Goal: Complete application form

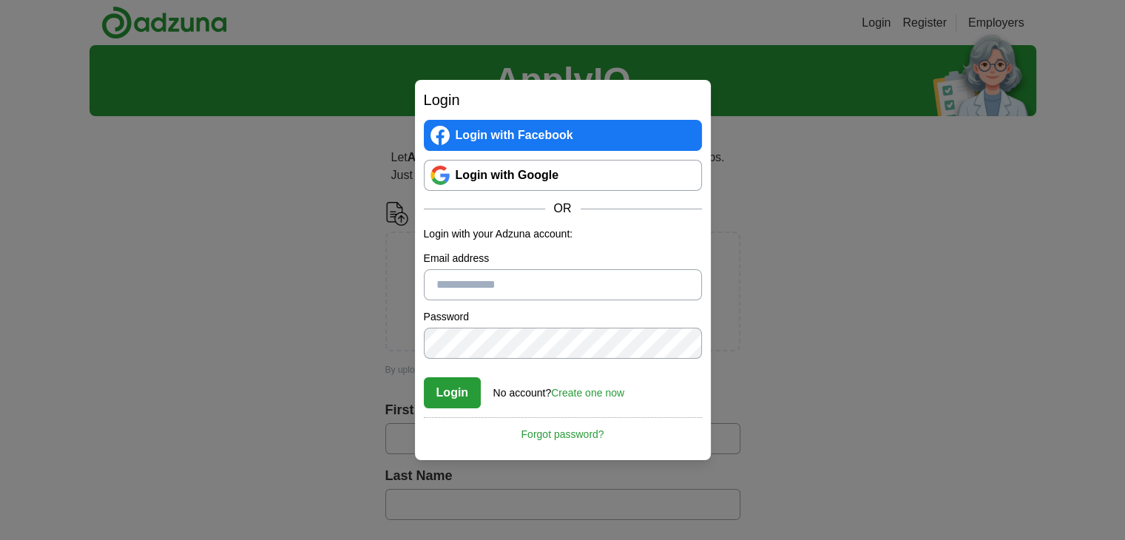
click at [517, 178] on link "Login with Google" at bounding box center [563, 175] width 278 height 31
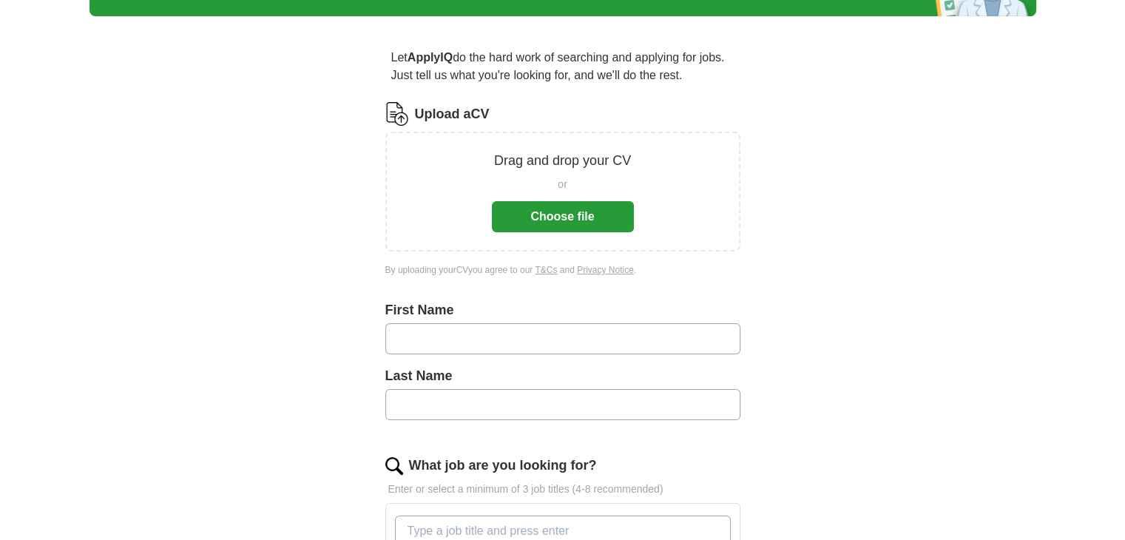
scroll to position [240, 0]
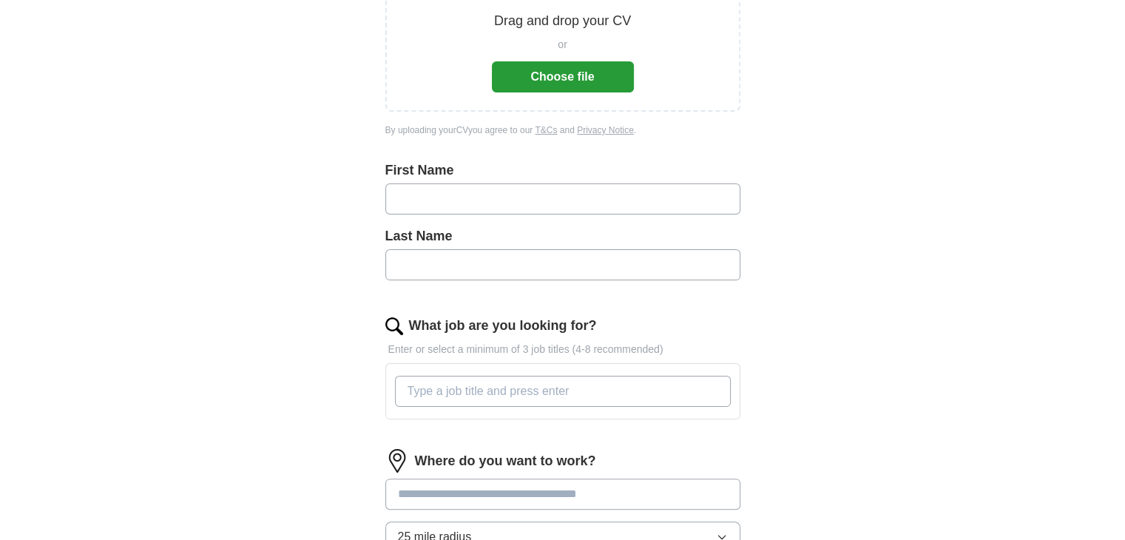
click at [578, 81] on button "Choose file" at bounding box center [563, 76] width 142 height 31
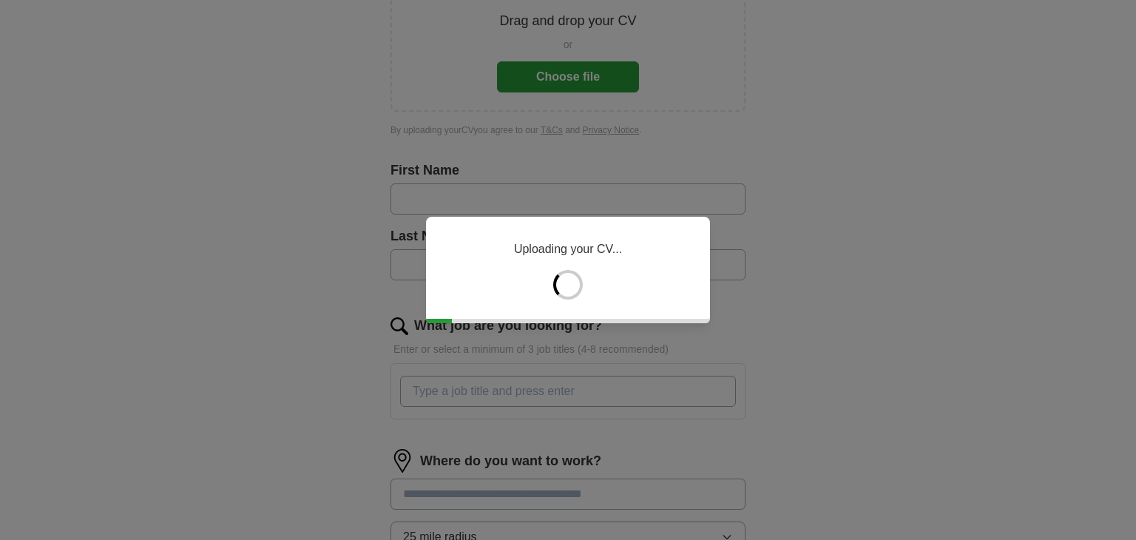
click at [487, 187] on div "Uploading your CV..." at bounding box center [568, 270] width 1136 height 540
click at [487, 187] on div "Identifying and converting file format…" at bounding box center [568, 270] width 1136 height 540
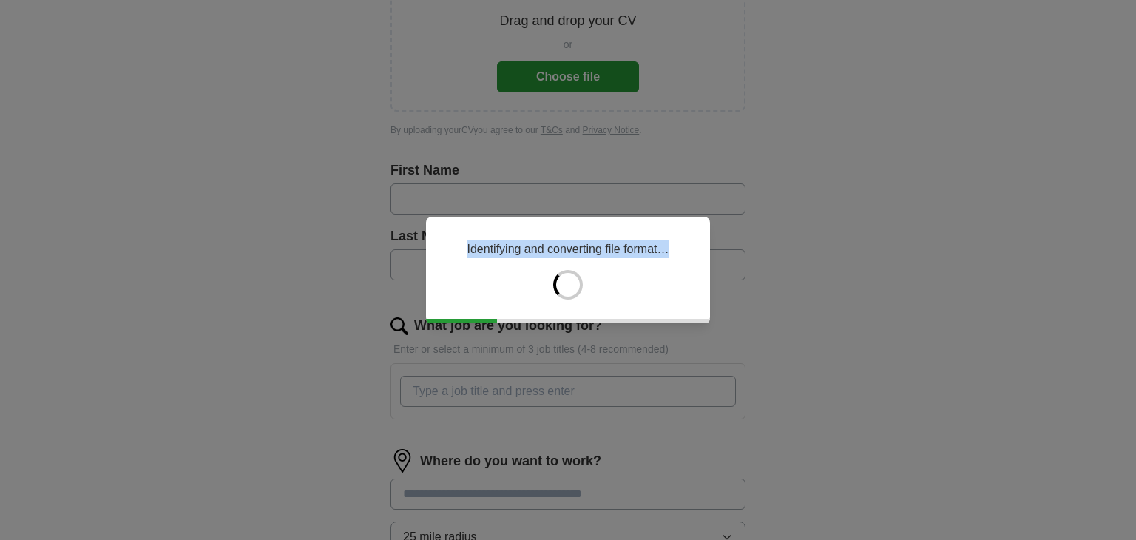
click at [487, 187] on div "Identifying and converting file format…" at bounding box center [568, 270] width 1136 height 540
click at [442, 214] on div "Extracting first and last name…" at bounding box center [568, 270] width 1136 height 540
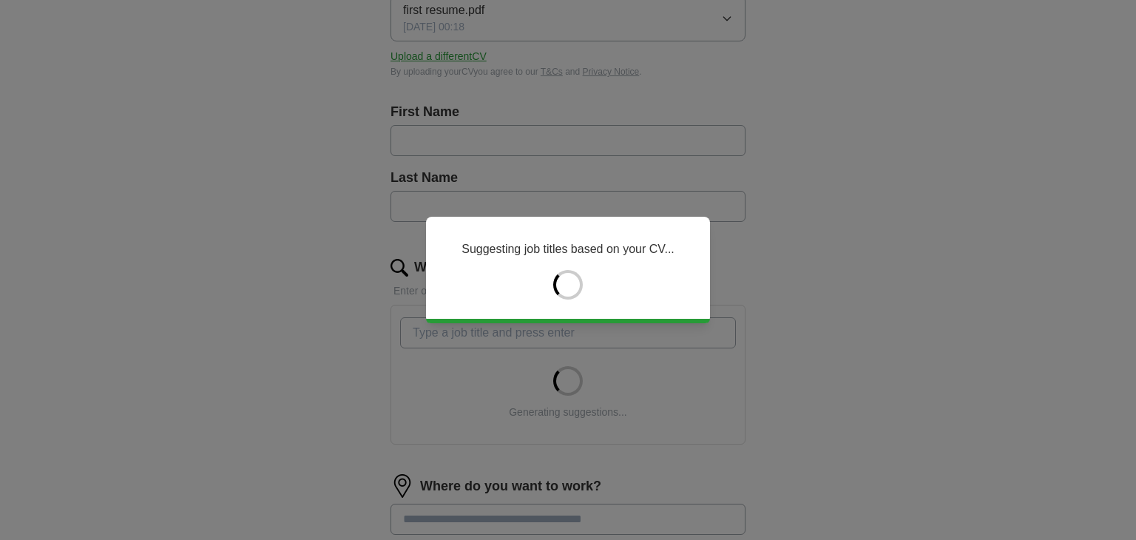
type input "****"
type input "******"
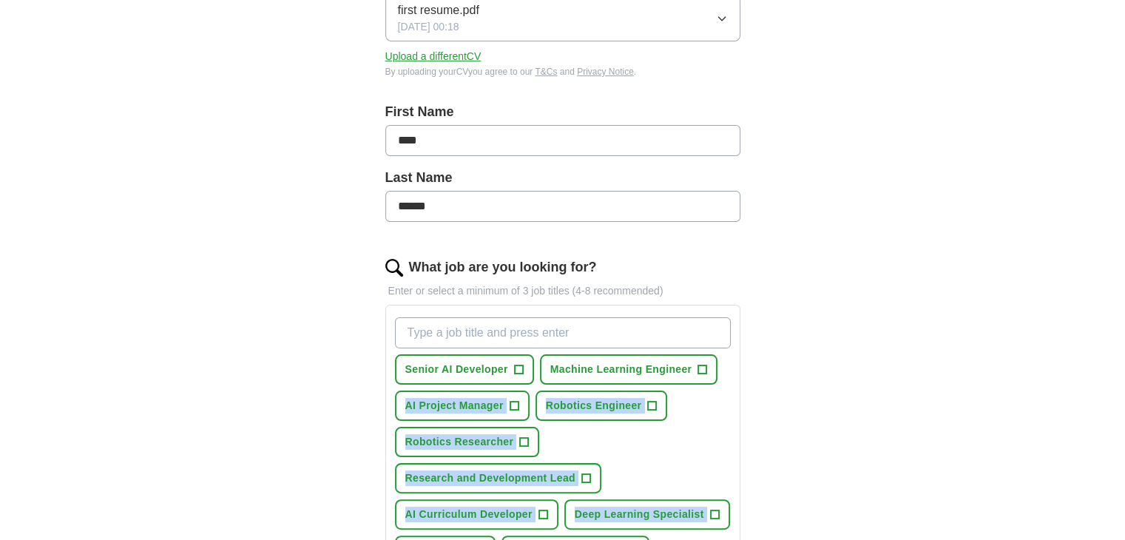
drag, startPoint x: 734, startPoint y: 439, endPoint x: 793, endPoint y: 398, distance: 71.8
click at [793, 398] on div "Let ApplyIQ do the hard work of searching and applying for jobs. Just tell us w…" at bounding box center [562, 440] width 473 height 1105
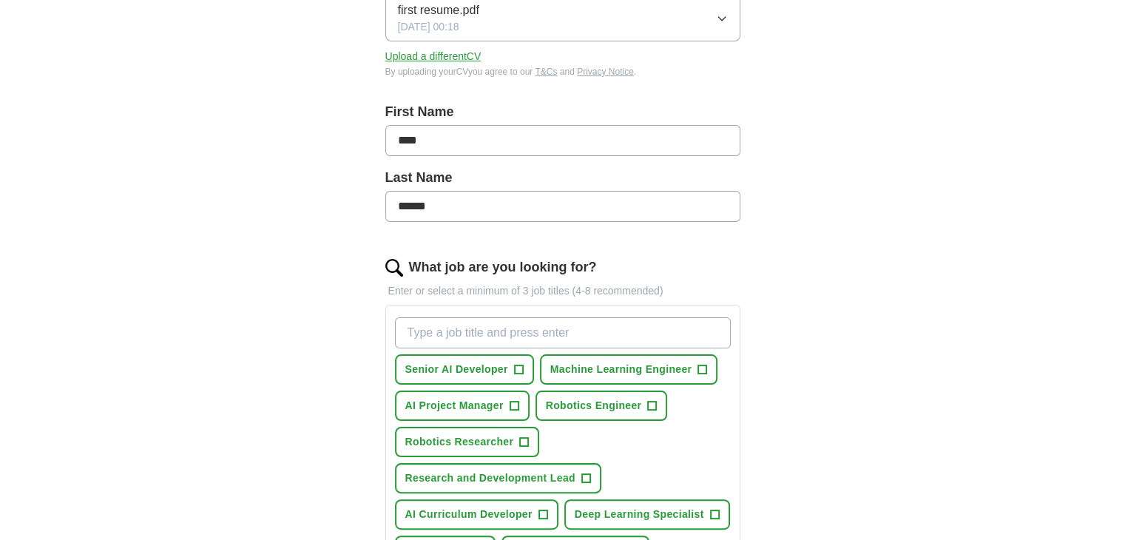
click at [510, 126] on input "****" at bounding box center [562, 140] width 355 height 31
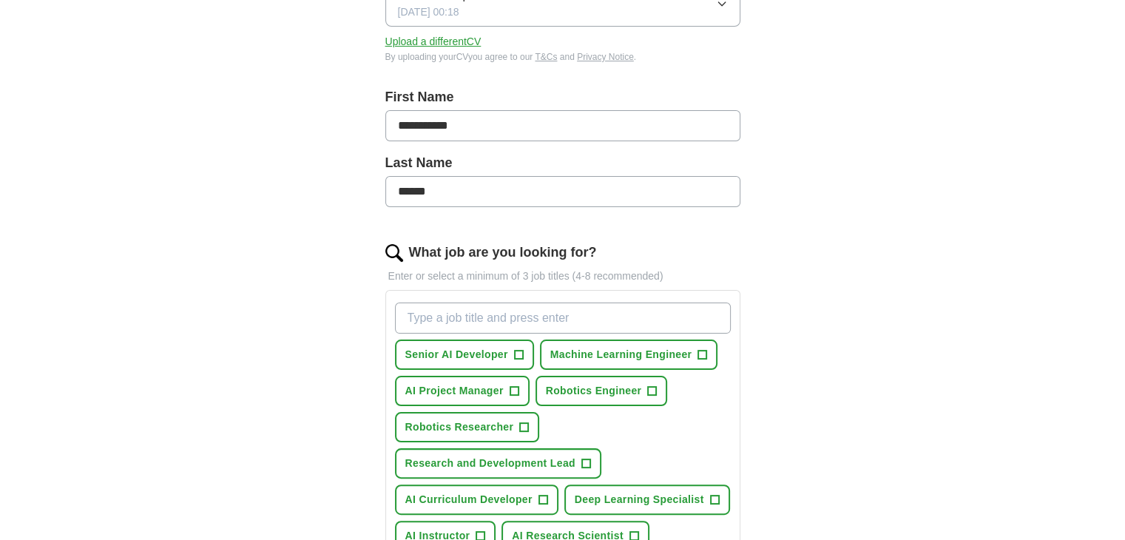
scroll to position [254, 0]
type input "**********"
click at [639, 359] on span "Machine Learning Engineer" at bounding box center [621, 355] width 142 height 16
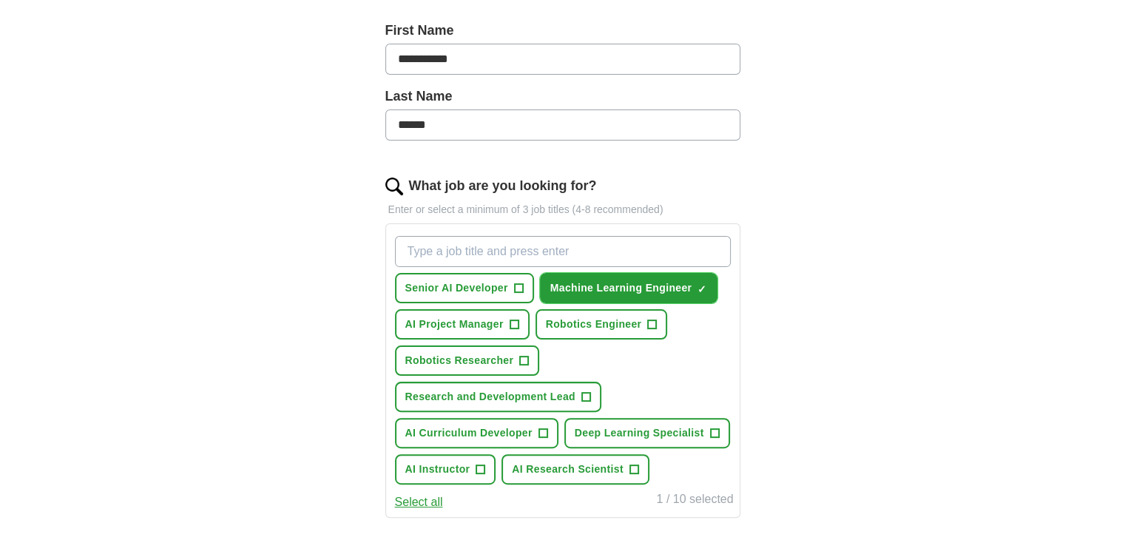
scroll to position [325, 0]
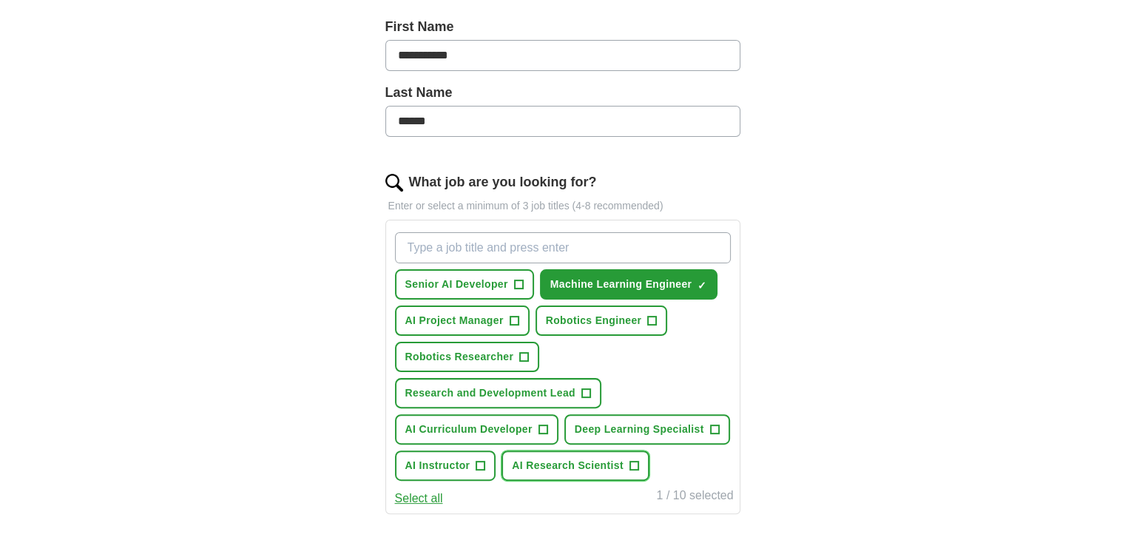
click at [562, 462] on span "AI Research Scientist" at bounding box center [568, 466] width 112 height 16
click at [488, 464] on button "AI Instructor +" at bounding box center [445, 465] width 101 height 30
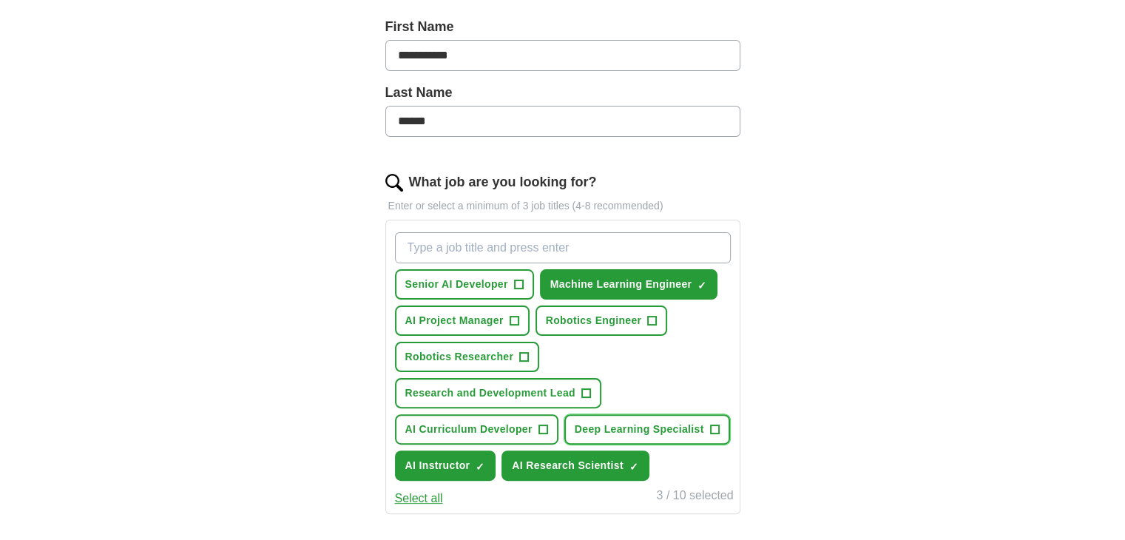
click at [585, 422] on span "Deep Learning Specialist" at bounding box center [639, 430] width 129 height 16
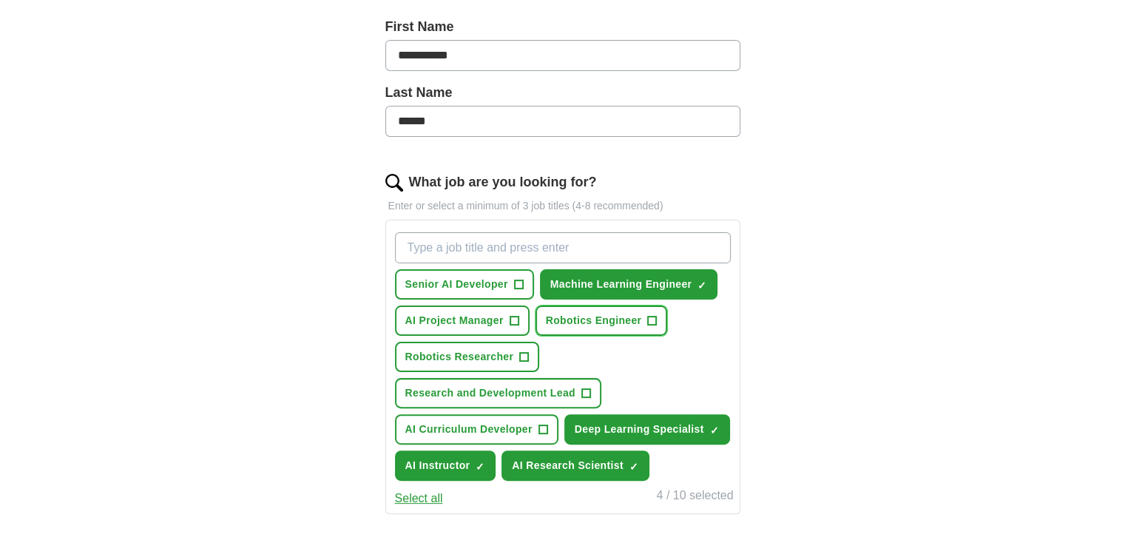
click at [566, 314] on span "Robotics Engineer" at bounding box center [594, 321] width 96 height 16
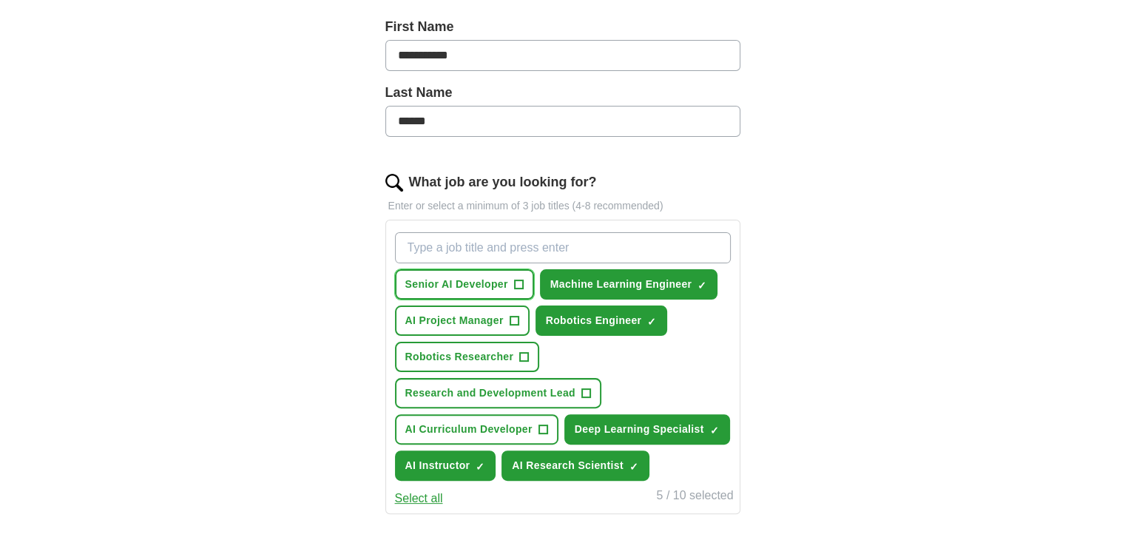
click at [476, 291] on button "Senior AI Developer +" at bounding box center [464, 284] width 139 height 30
click at [473, 324] on span "AI Project Manager" at bounding box center [454, 321] width 98 height 16
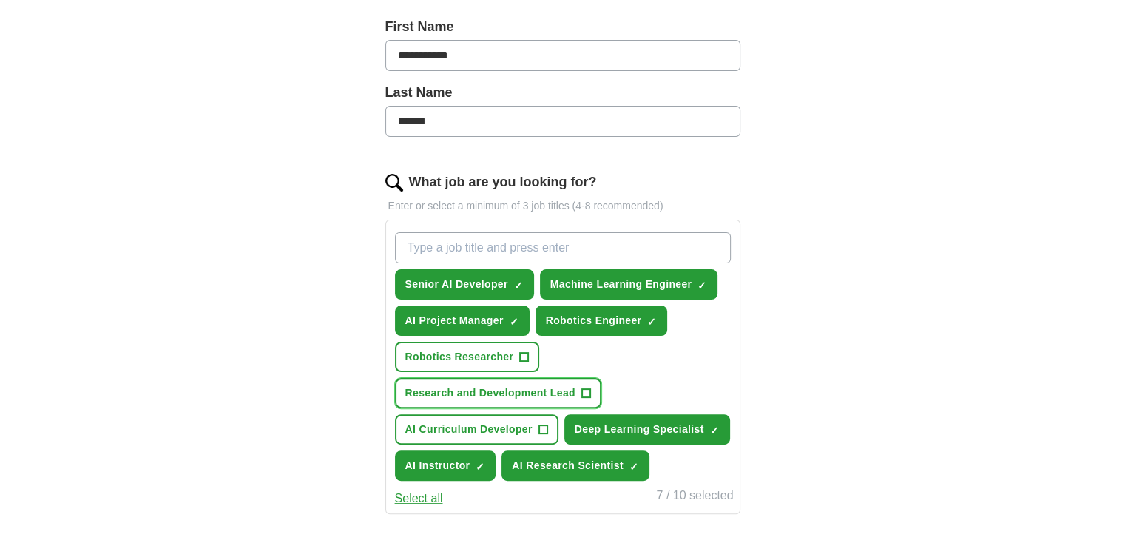
click at [493, 378] on button "Research and Development Lead +" at bounding box center [498, 393] width 206 height 30
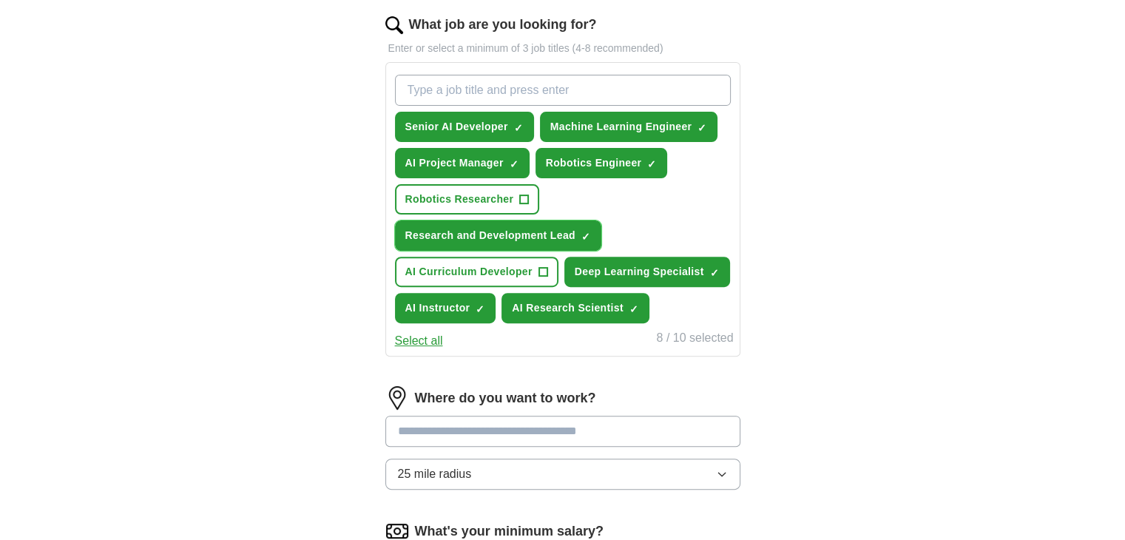
scroll to position [522, 0]
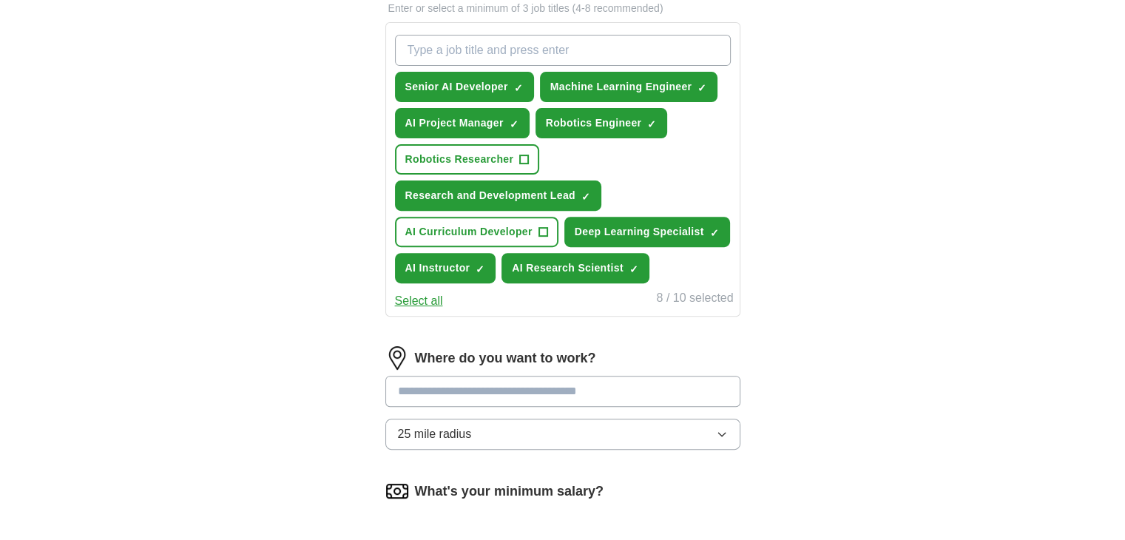
click at [527, 382] on input at bounding box center [562, 391] width 355 height 31
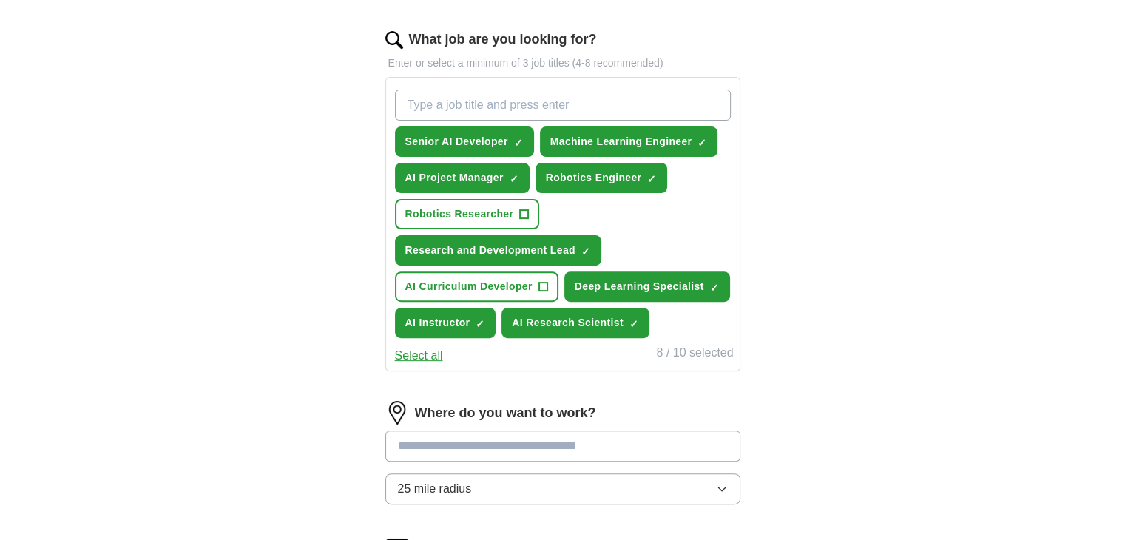
scroll to position [416, 0]
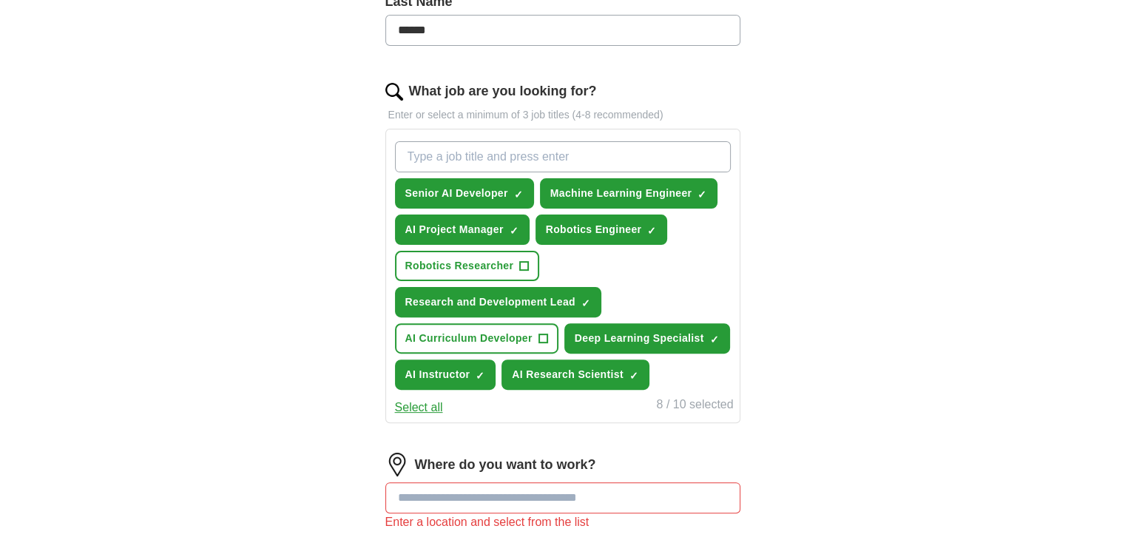
click at [427, 155] on input "What job are you looking for?" at bounding box center [563, 156] width 336 height 31
type input "Data Scientist"
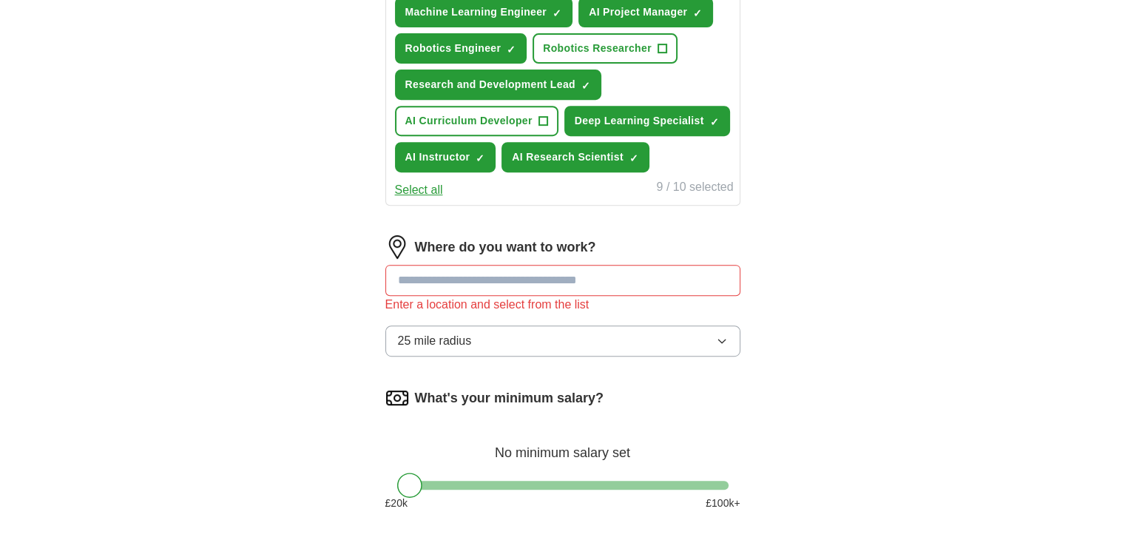
scroll to position [645, 0]
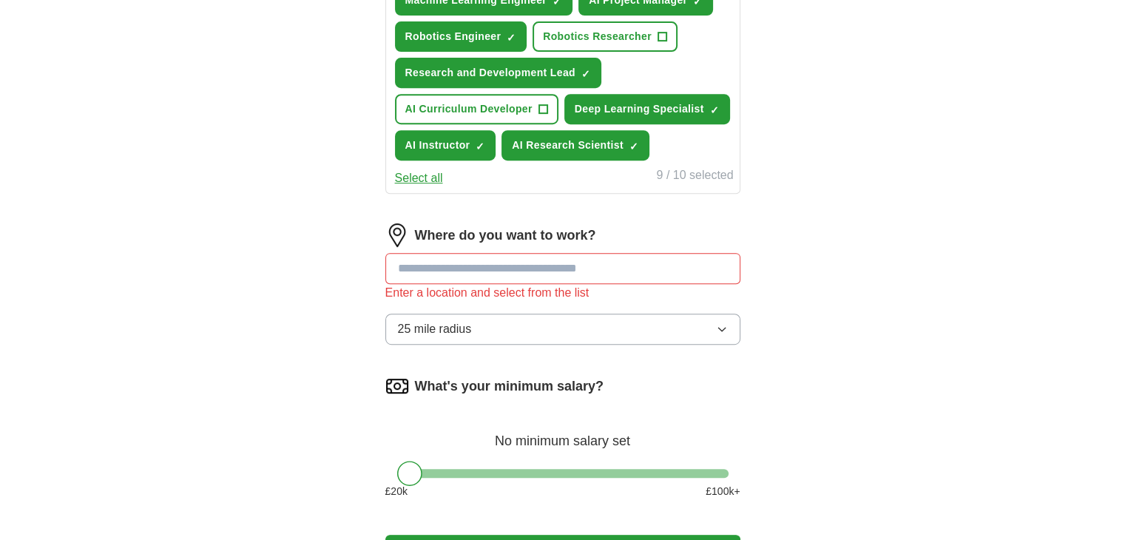
click at [453, 254] on input at bounding box center [562, 268] width 355 height 31
click at [439, 258] on input at bounding box center [562, 268] width 355 height 31
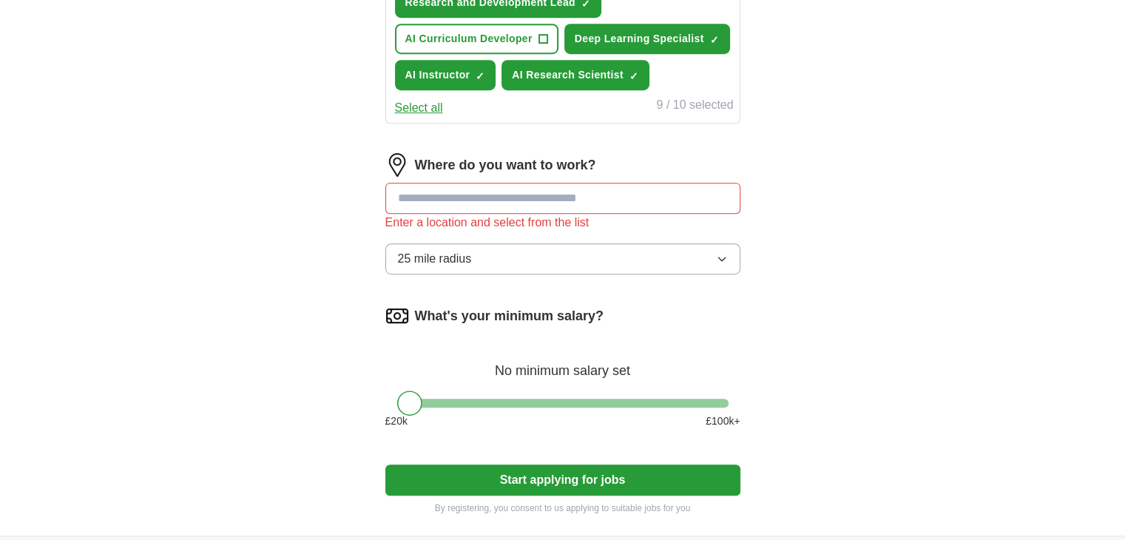
scroll to position [724, 0]
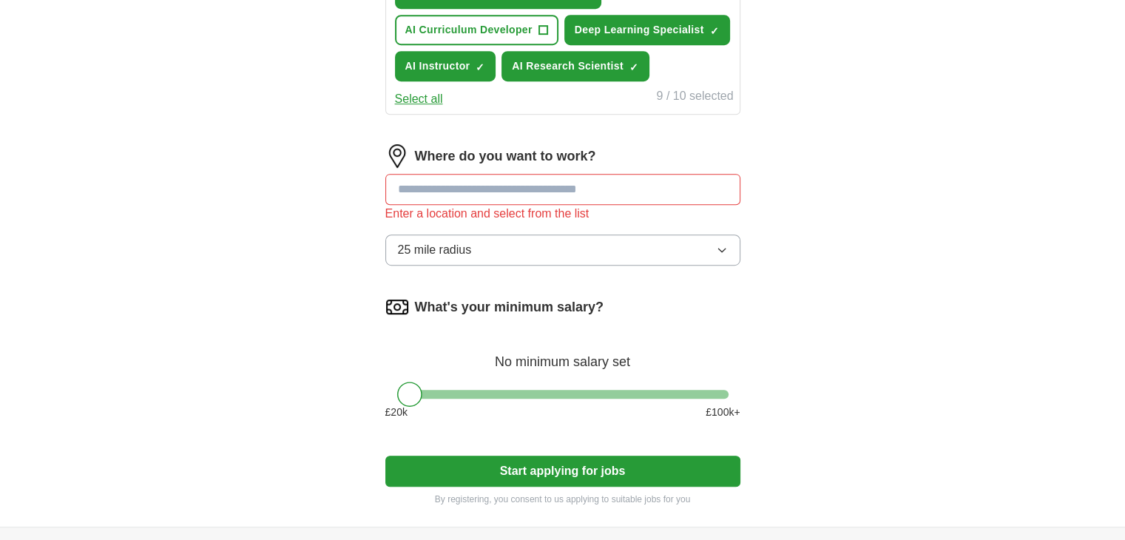
click at [495, 196] on input at bounding box center [562, 189] width 355 height 31
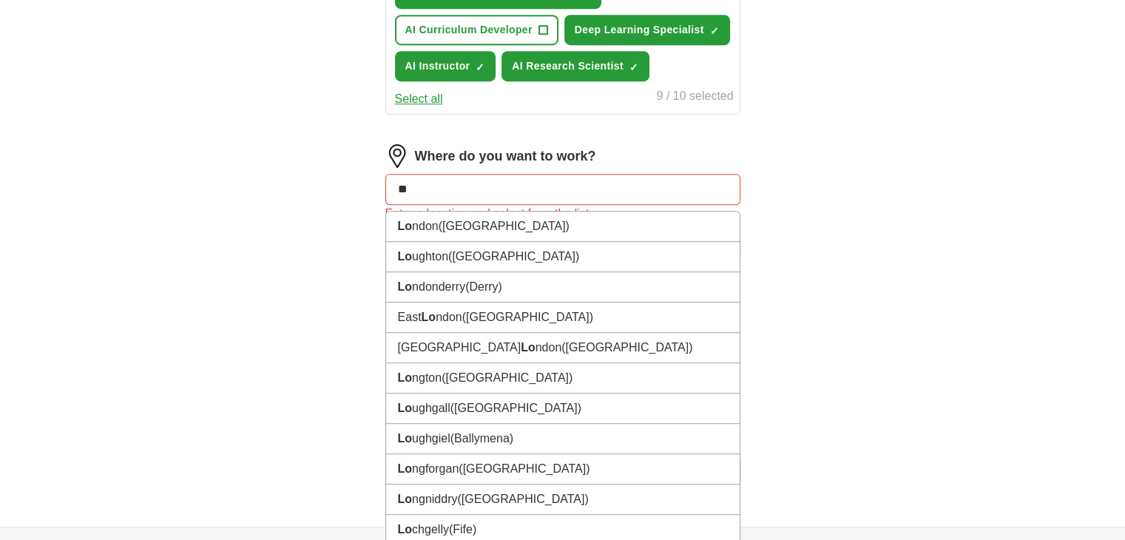
type input "***"
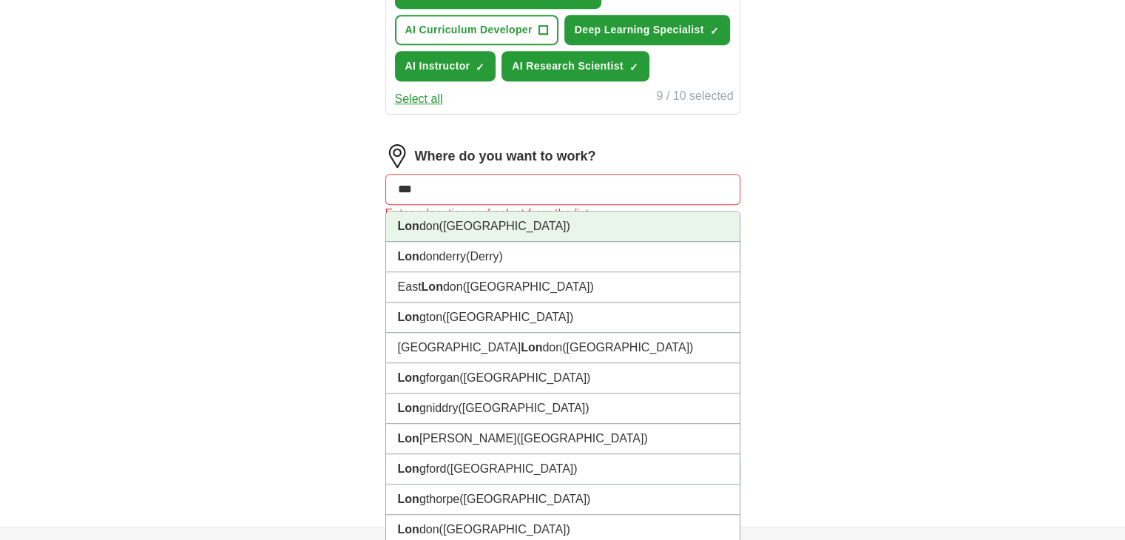
click at [473, 220] on li "Lon don ([GEOGRAPHIC_DATA])" at bounding box center [563, 227] width 354 height 30
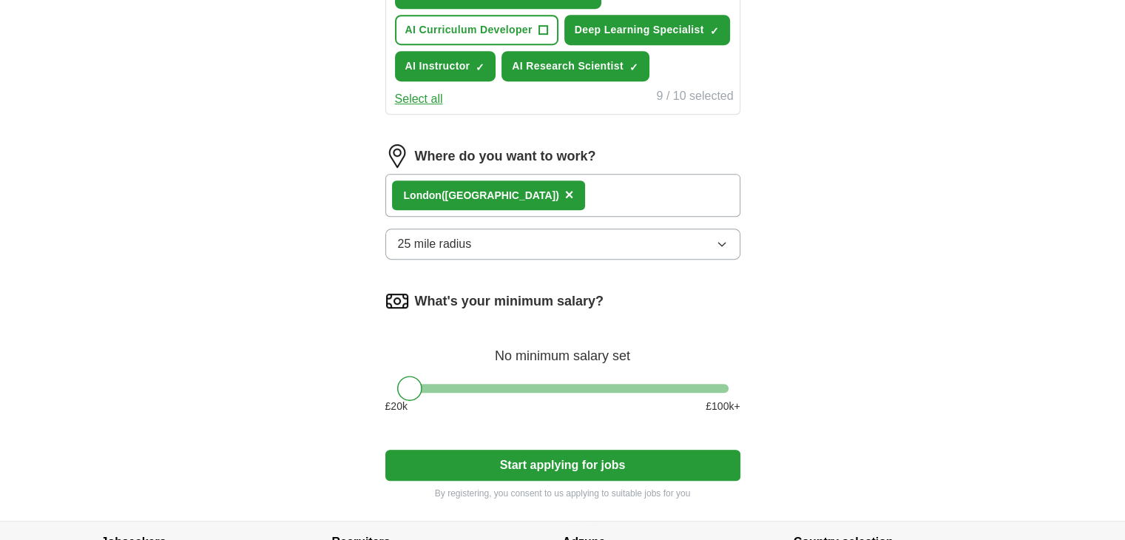
click at [530, 180] on div "Lon don ([GEOGRAPHIC_DATA]) ×" at bounding box center [562, 195] width 355 height 43
click at [520, 192] on div "Lon don ([GEOGRAPHIC_DATA]) ×" at bounding box center [562, 195] width 355 height 43
click at [490, 250] on button "25 mile radius" at bounding box center [562, 244] width 355 height 31
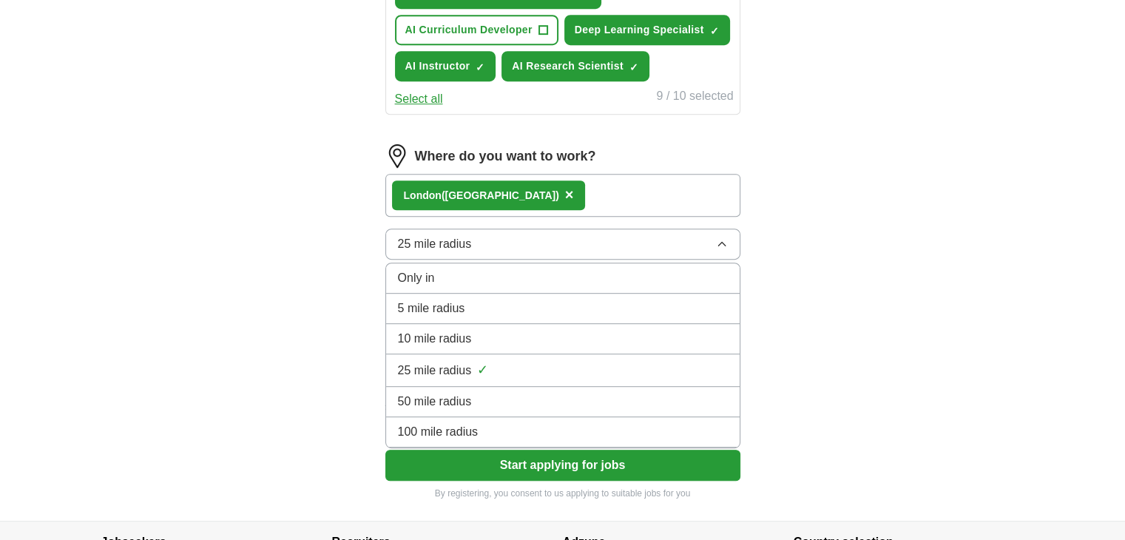
click at [502, 249] on button "25 mile radius" at bounding box center [562, 244] width 355 height 31
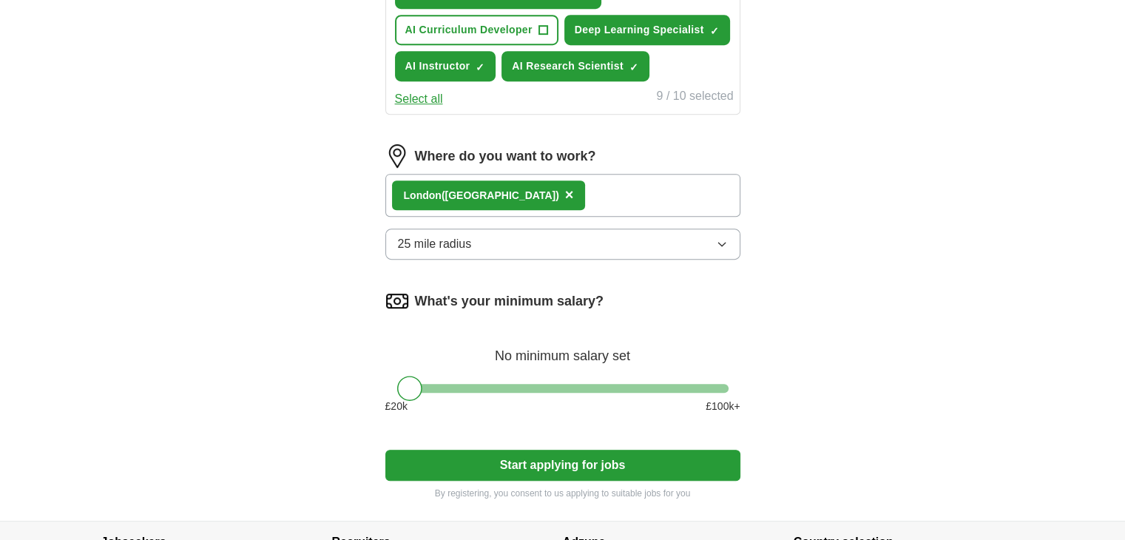
click at [507, 251] on button "25 mile radius" at bounding box center [562, 244] width 355 height 31
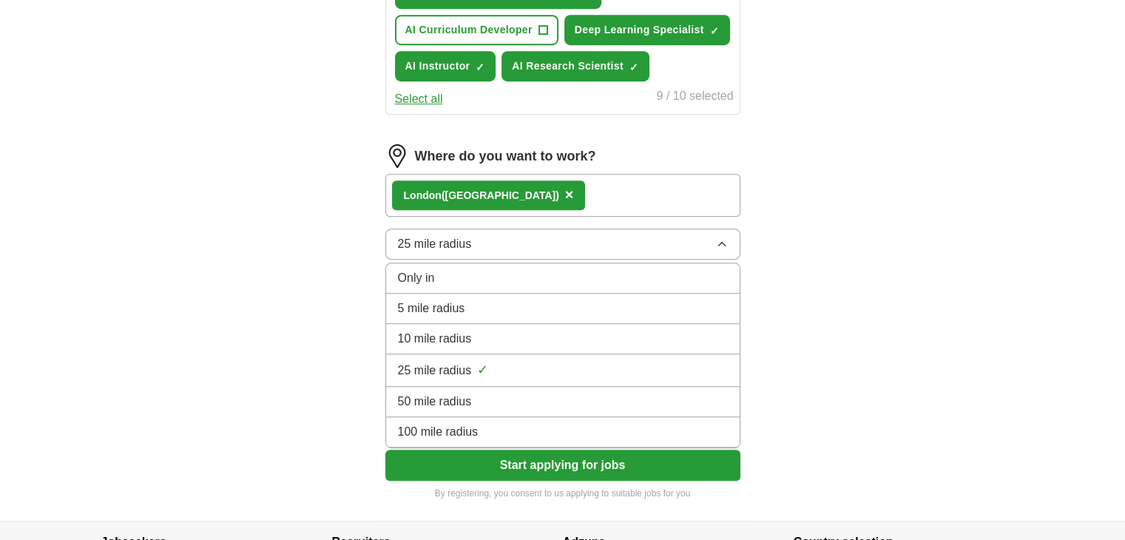
click at [472, 417] on li "100 mile radius" at bounding box center [563, 432] width 354 height 30
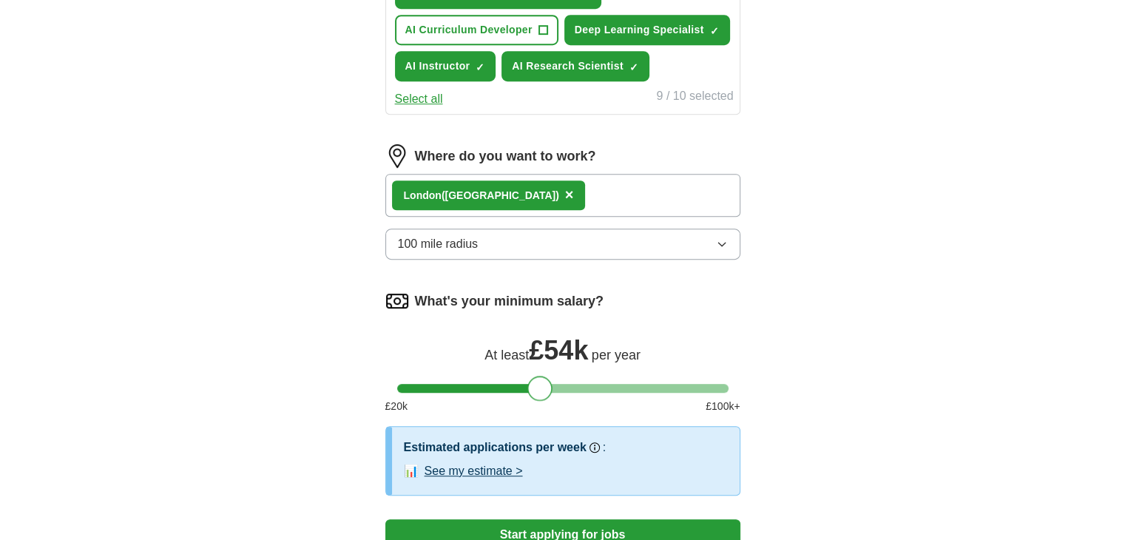
drag, startPoint x: 419, startPoint y: 384, endPoint x: 547, endPoint y: 396, distance: 128.6
click at [547, 396] on form "**********" at bounding box center [562, 24] width 355 height 1092
click at [569, 238] on button "100 mile radius" at bounding box center [562, 244] width 355 height 31
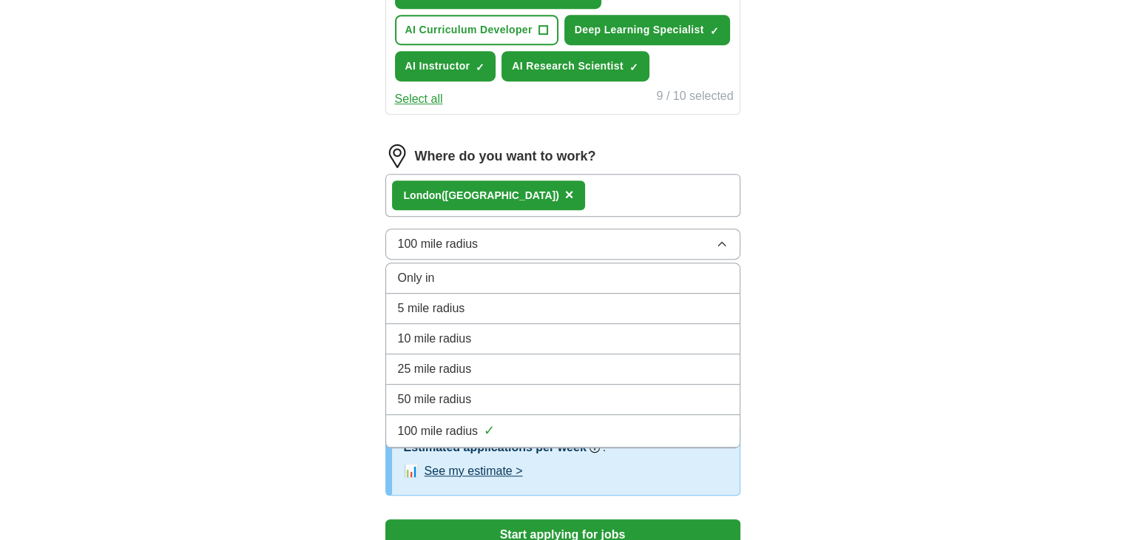
click at [569, 238] on button "100 mile radius" at bounding box center [562, 244] width 355 height 31
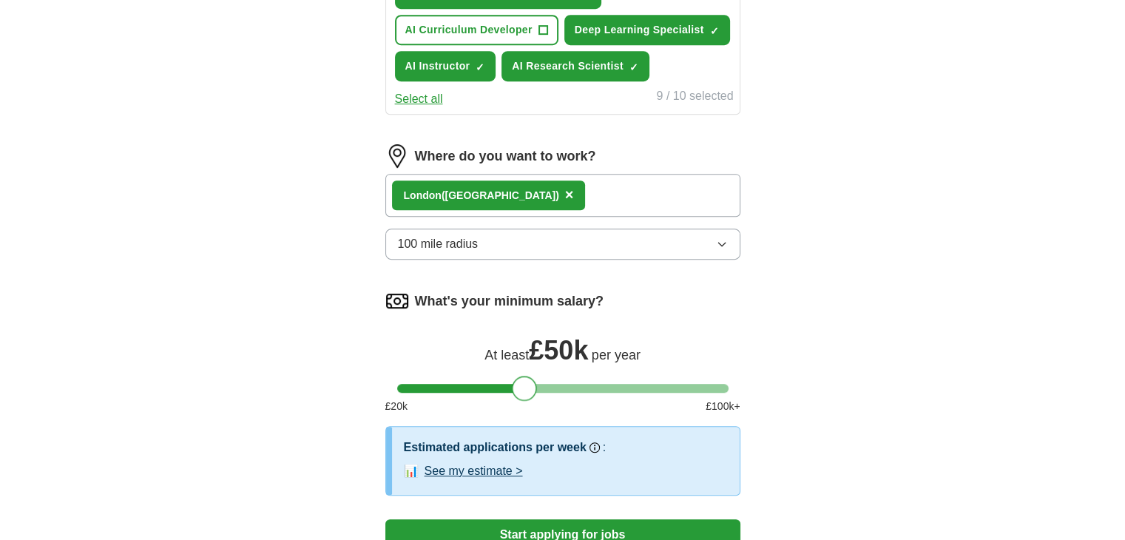
drag, startPoint x: 543, startPoint y: 376, endPoint x: 527, endPoint y: 371, distance: 16.2
click at [527, 376] on div at bounding box center [524, 388] width 25 height 25
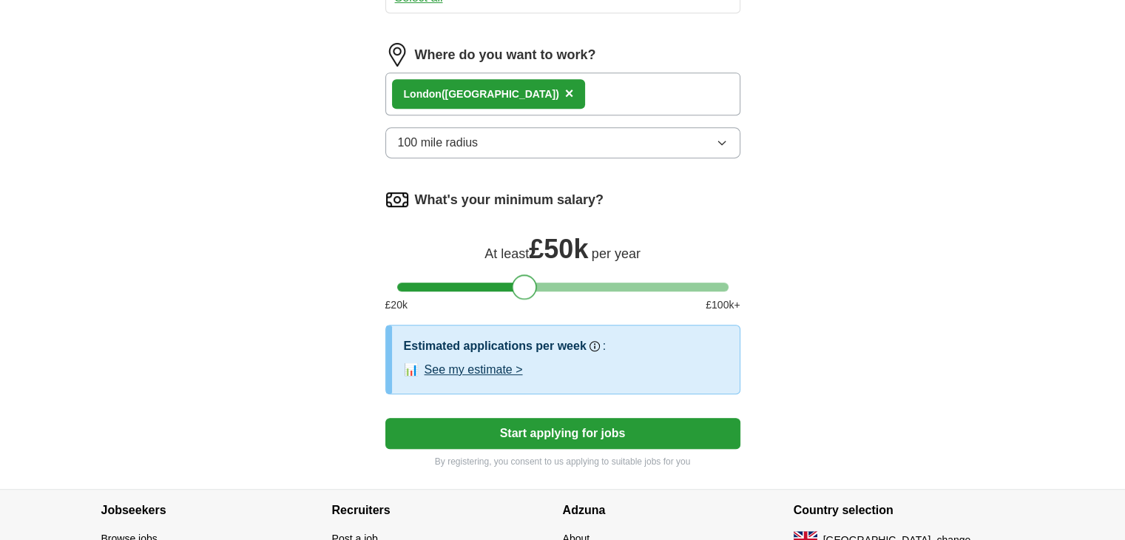
scroll to position [845, 0]
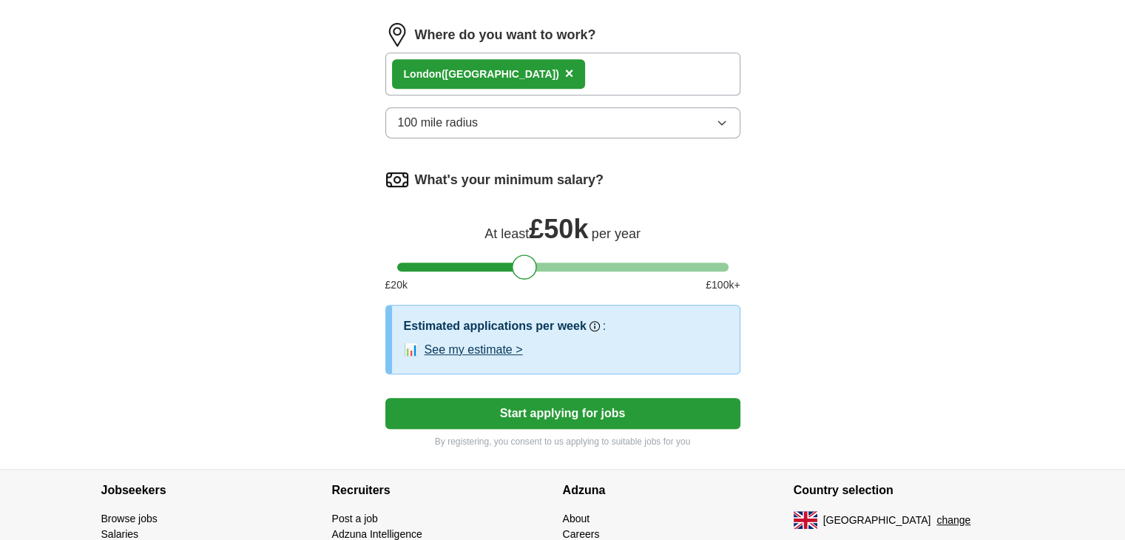
click at [494, 343] on button "See my estimate >" at bounding box center [474, 350] width 98 height 18
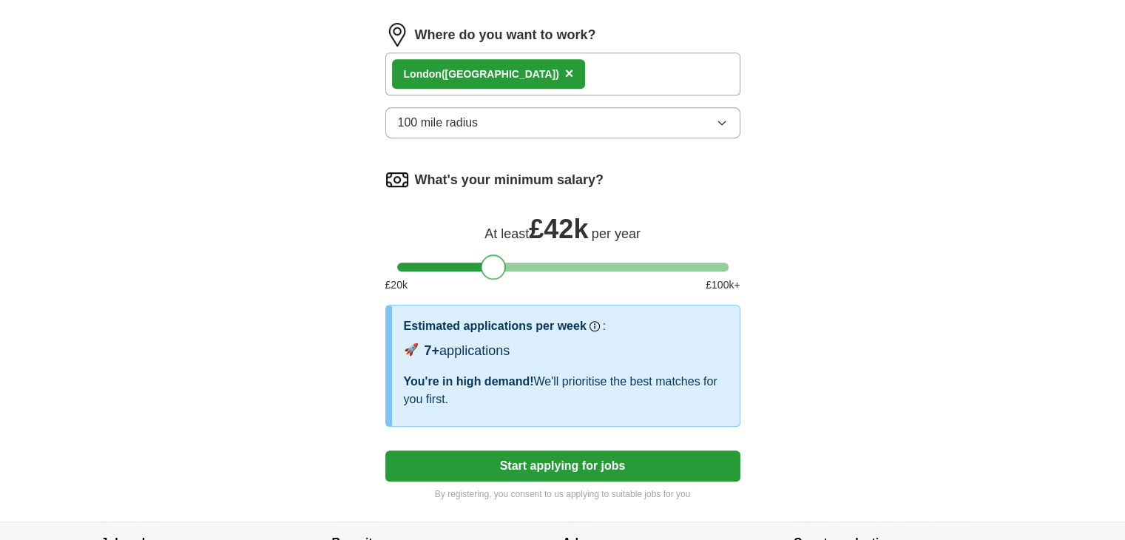
click at [493, 263] on div at bounding box center [562, 267] width 331 height 9
click at [642, 264] on div at bounding box center [562, 267] width 331 height 9
click at [547, 263] on div at bounding box center [562, 267] width 331 height 9
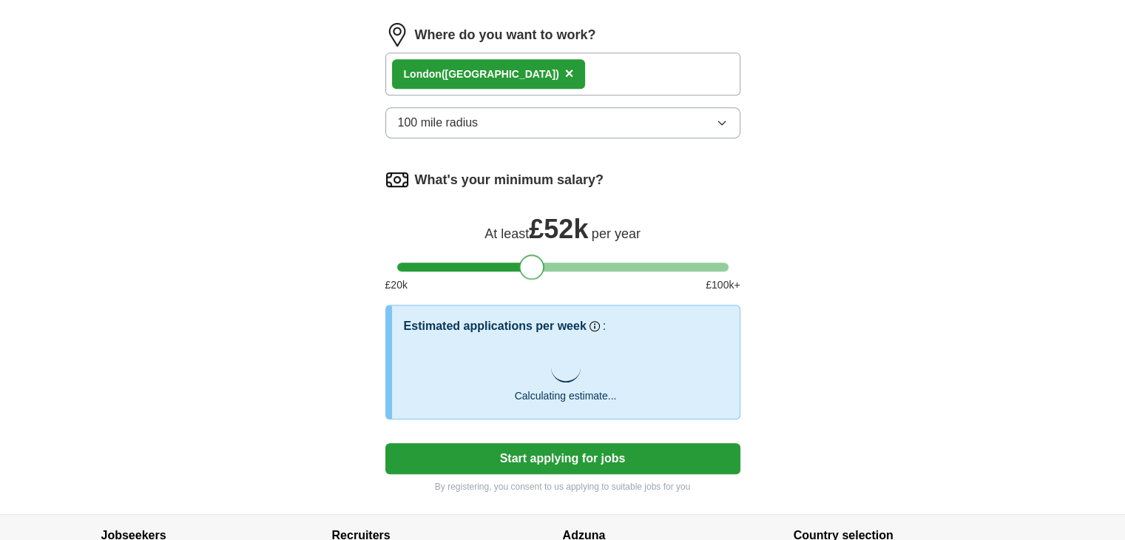
click at [530, 263] on div at bounding box center [562, 267] width 331 height 9
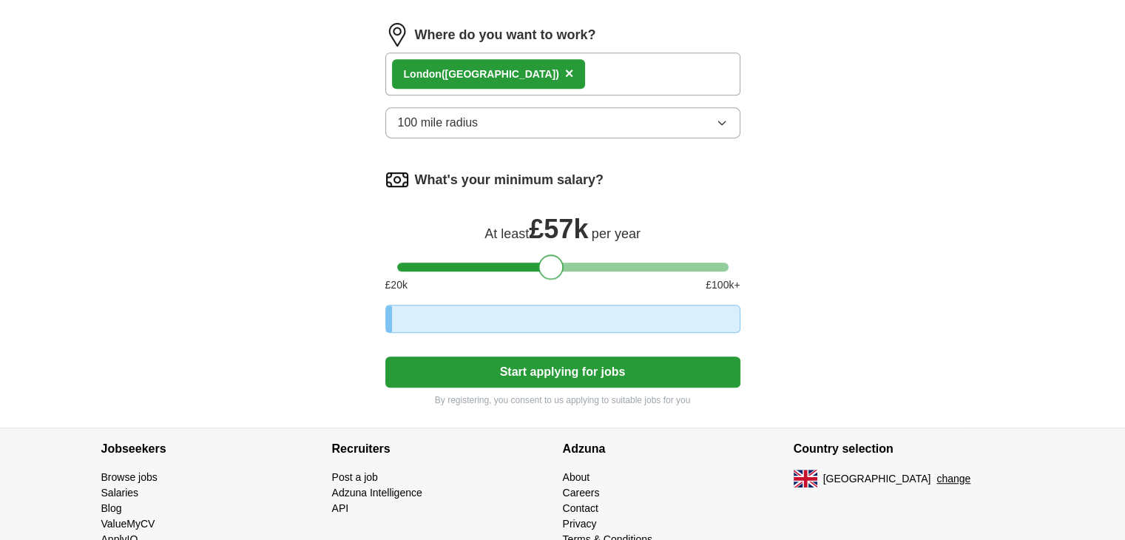
click at [550, 263] on div at bounding box center [562, 267] width 331 height 9
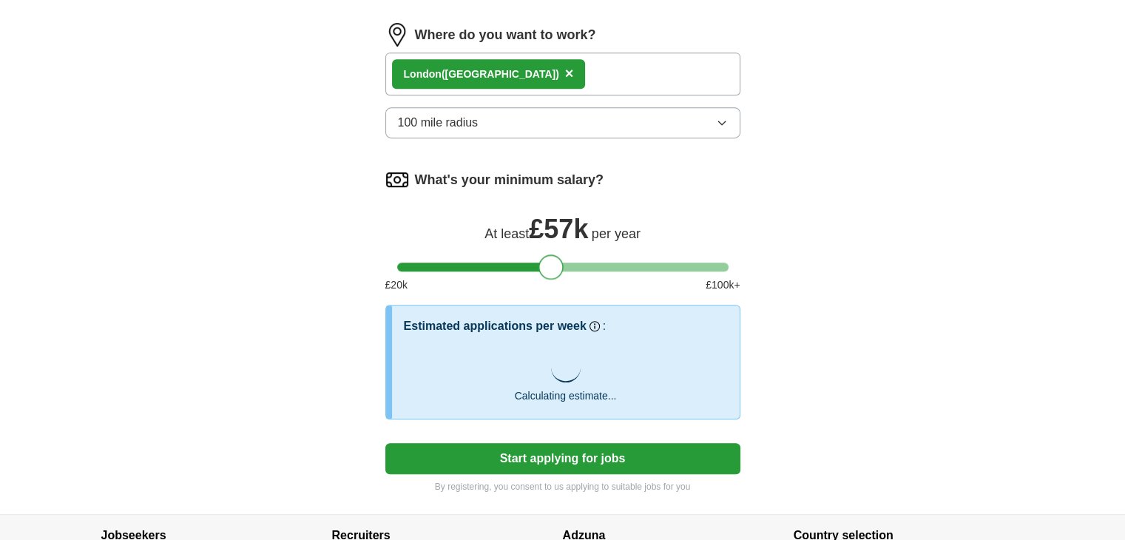
click at [562, 261] on div at bounding box center [550, 266] width 25 height 25
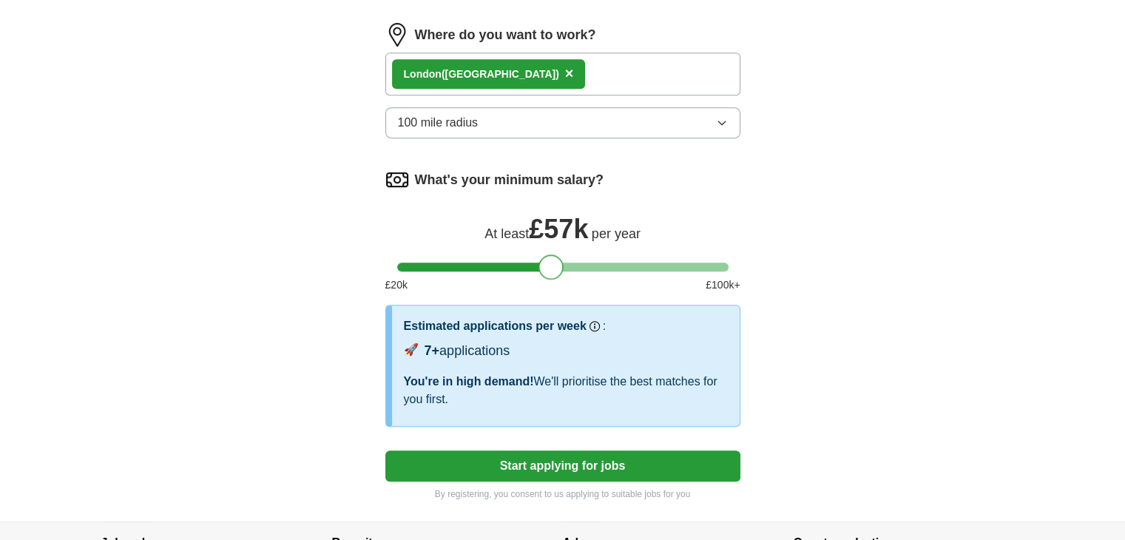
click at [562, 261] on div at bounding box center [550, 266] width 25 height 25
click at [563, 263] on div at bounding box center [562, 267] width 331 height 9
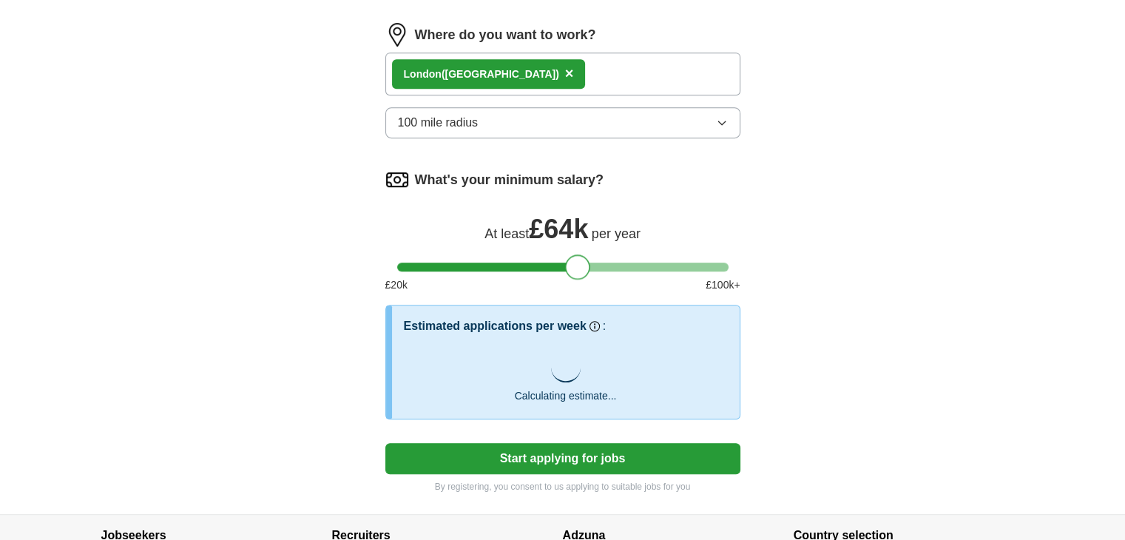
drag, startPoint x: 563, startPoint y: 261, endPoint x: 589, endPoint y: 423, distance: 164.0
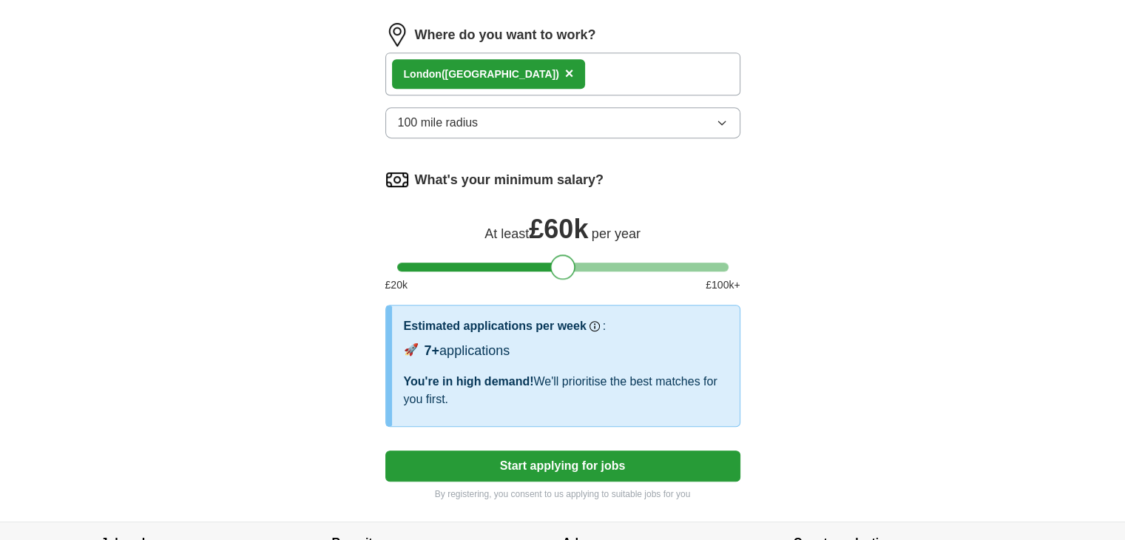
drag, startPoint x: 577, startPoint y: 266, endPoint x: 555, endPoint y: 285, distance: 29.4
click at [564, 462] on button "Start applying for jobs" at bounding box center [562, 465] width 355 height 31
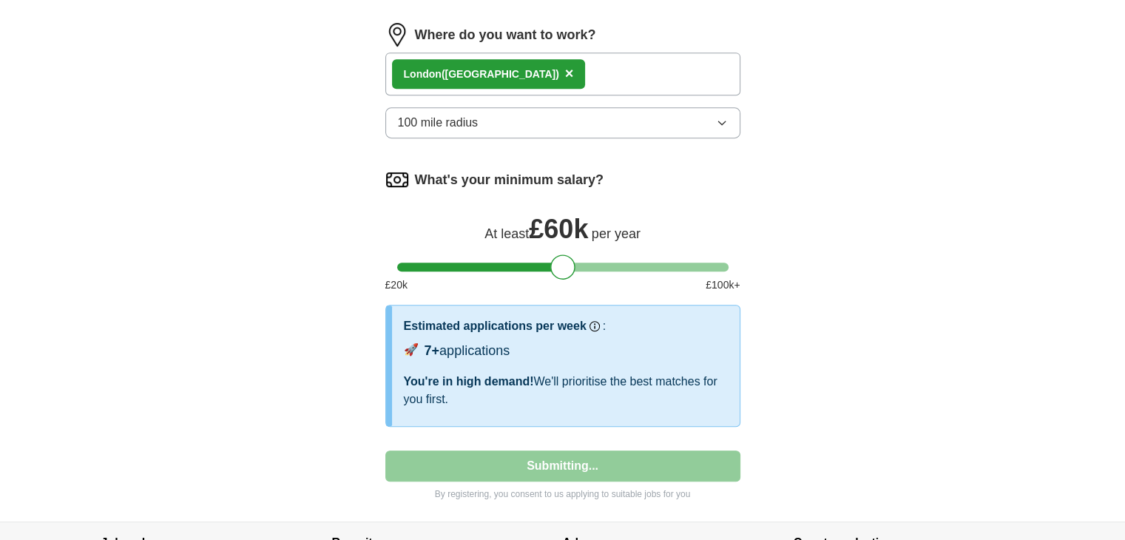
select select "**"
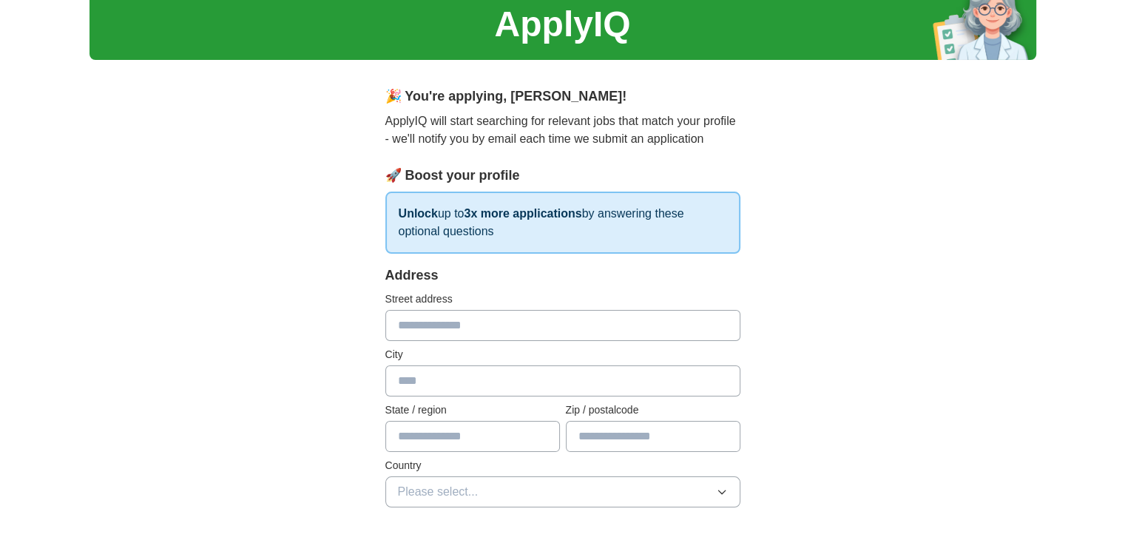
scroll to position [56, 0]
click at [456, 311] on input "text" at bounding box center [562, 325] width 355 height 31
type input "**********"
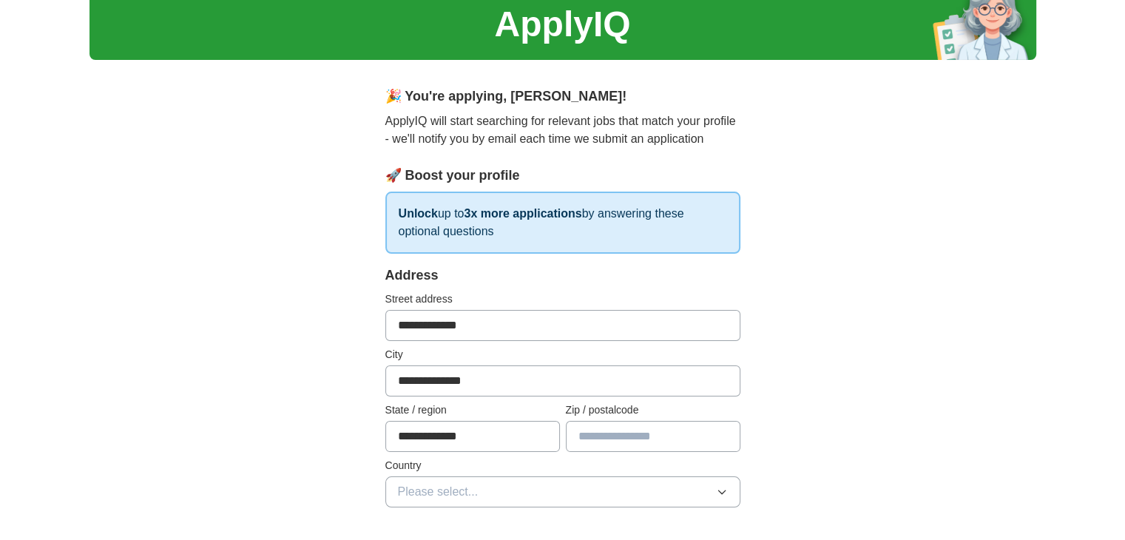
type input "*******"
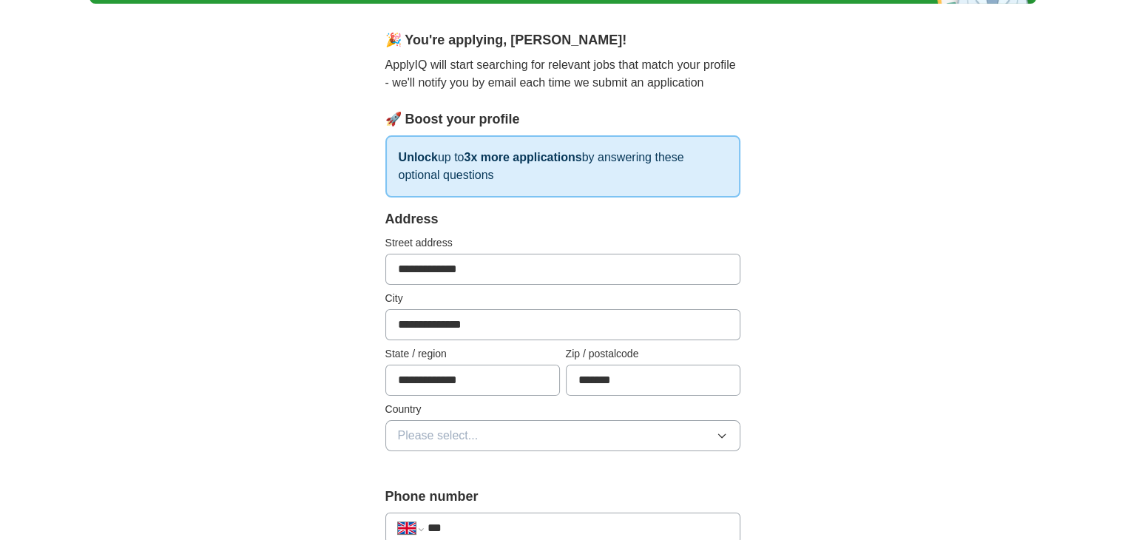
scroll to position [133, 0]
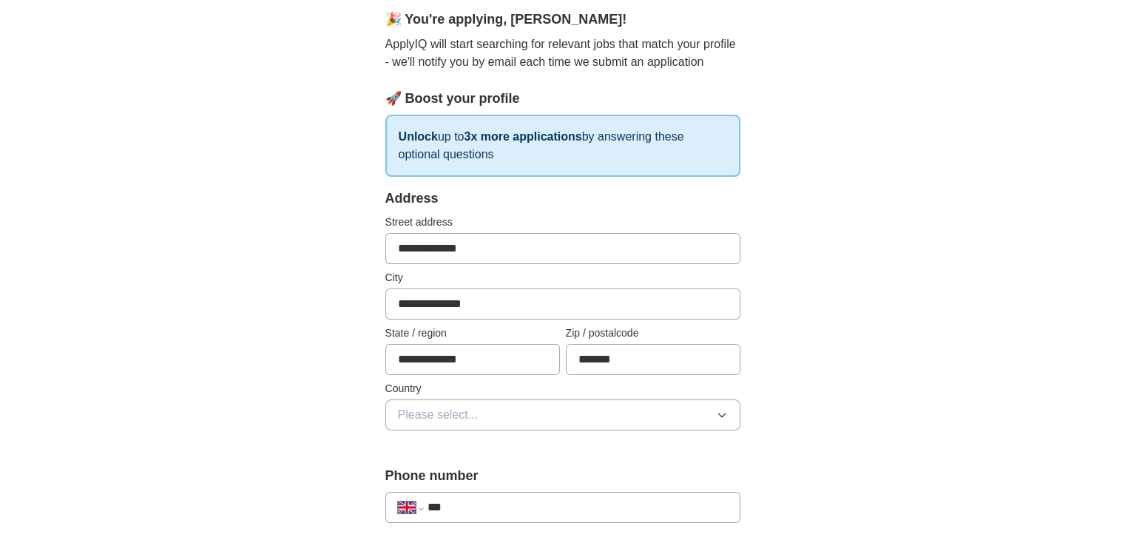
click at [485, 419] on button "Please select..." at bounding box center [562, 414] width 355 height 31
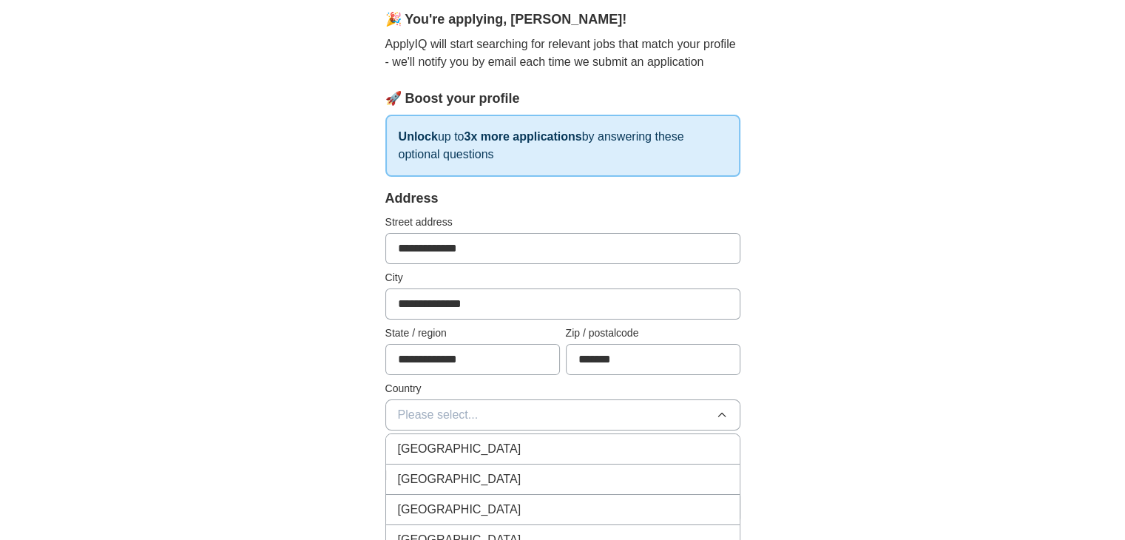
click at [483, 447] on div "[GEOGRAPHIC_DATA]" at bounding box center [563, 449] width 330 height 18
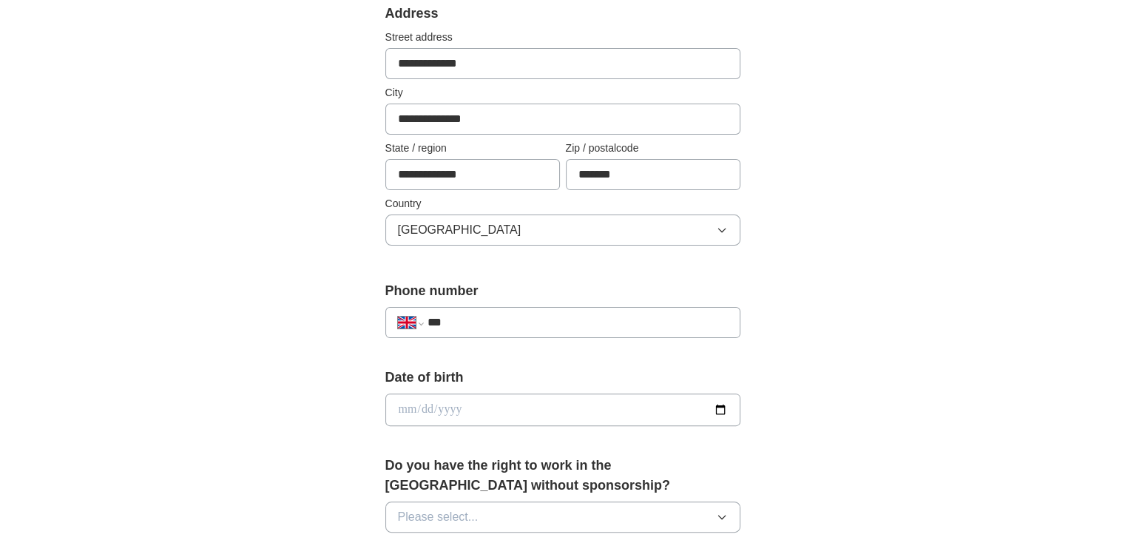
scroll to position [324, 0]
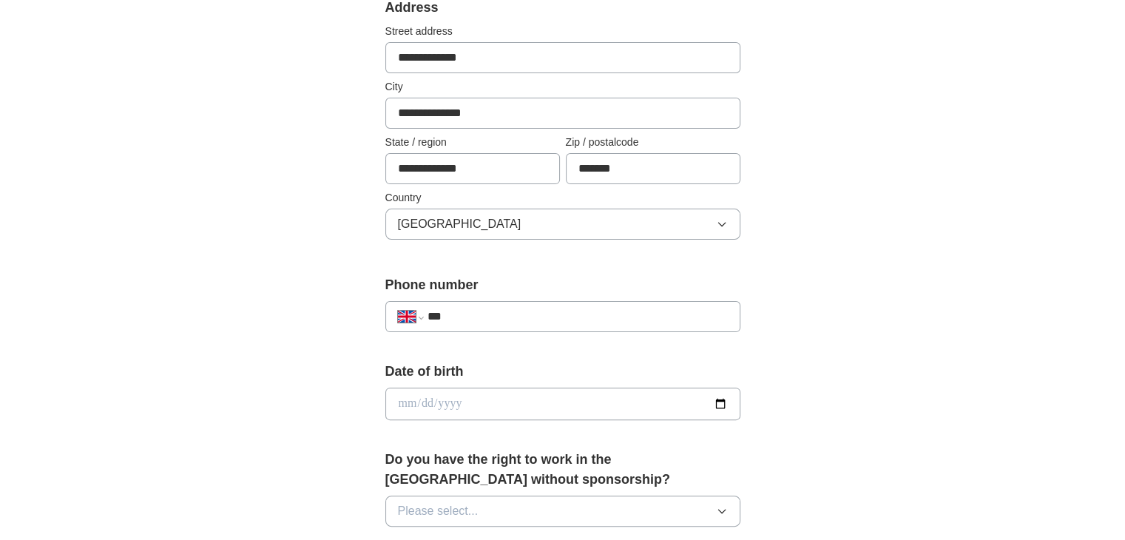
click at [487, 314] on input "***" at bounding box center [577, 317] width 300 height 18
type input "**********"
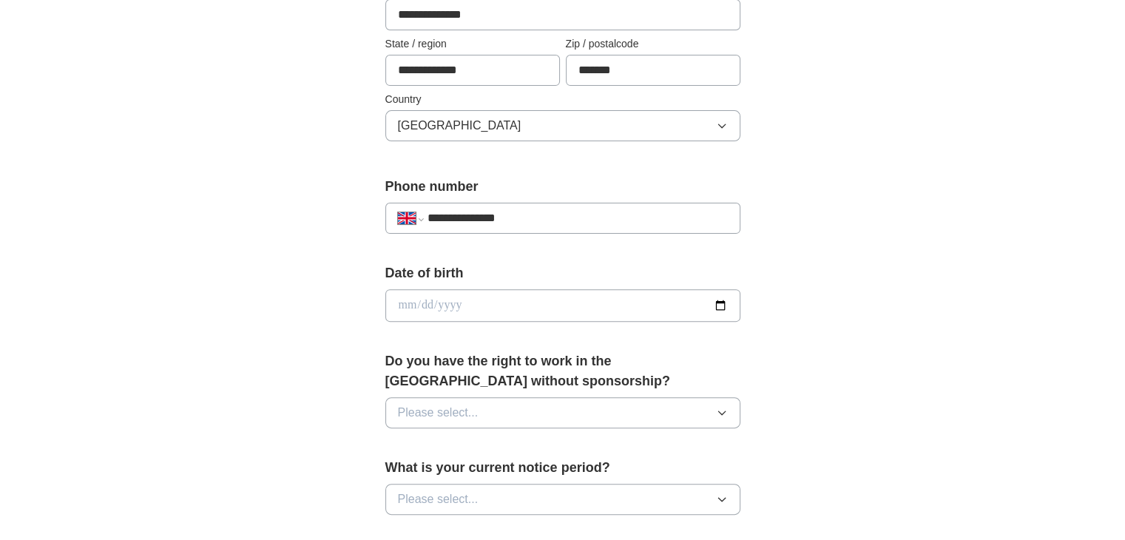
click at [467, 315] on input "date" at bounding box center [562, 305] width 355 height 33
click at [406, 308] on input "date" at bounding box center [562, 305] width 355 height 33
type input "**********"
click at [490, 403] on button "Please select..." at bounding box center [562, 412] width 355 height 31
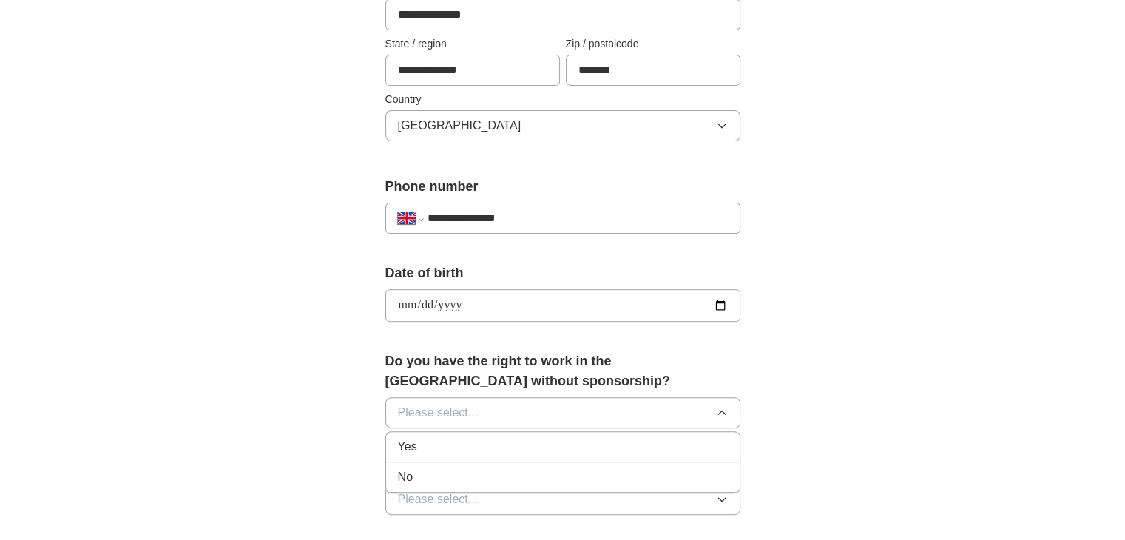
click at [470, 450] on div "Yes" at bounding box center [563, 447] width 330 height 18
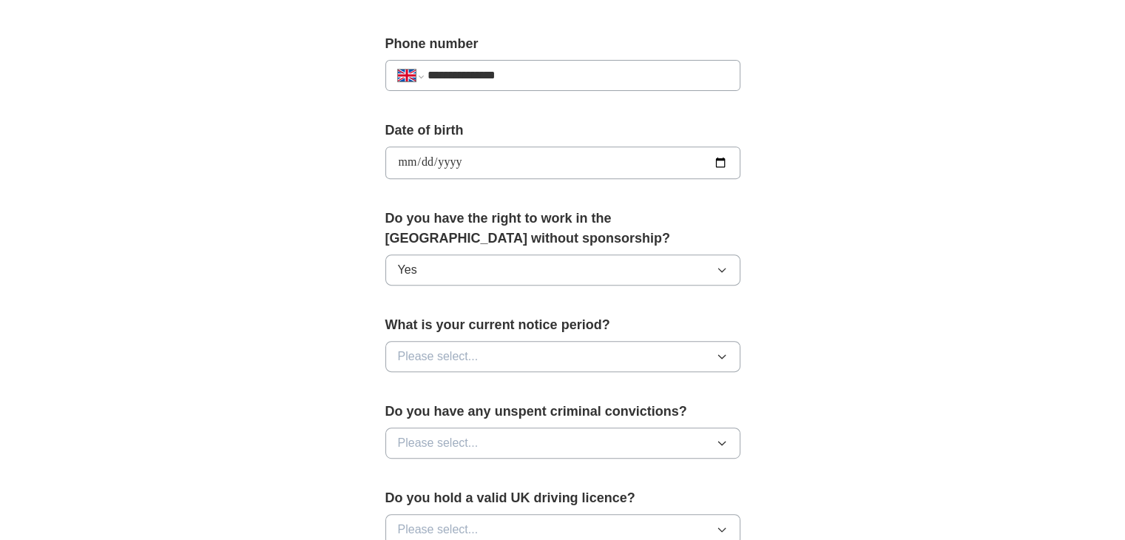
scroll to position [567, 0]
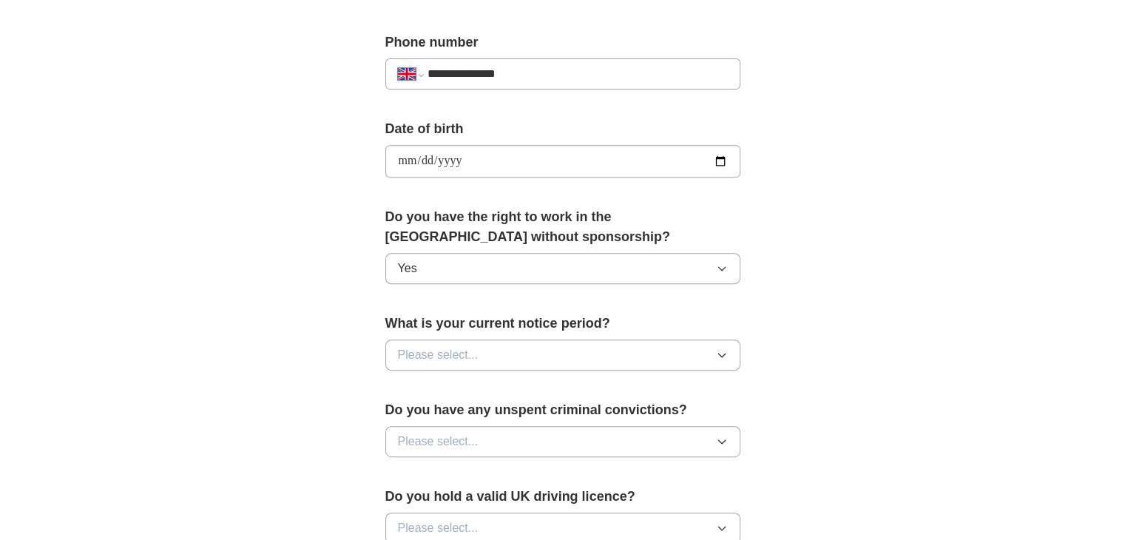
click at [481, 353] on button "Please select..." at bounding box center [562, 354] width 355 height 31
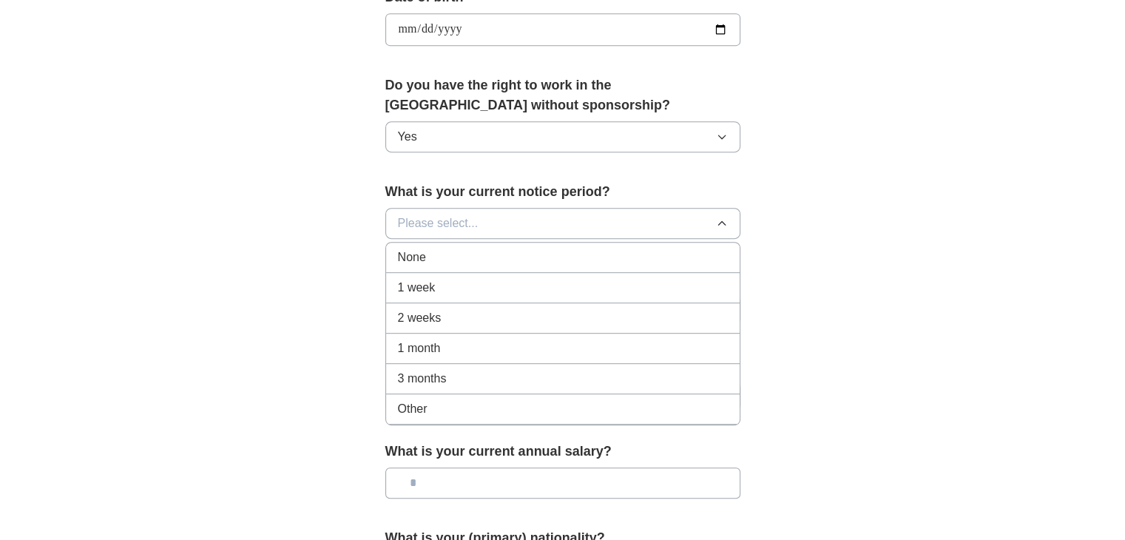
scroll to position [701, 0]
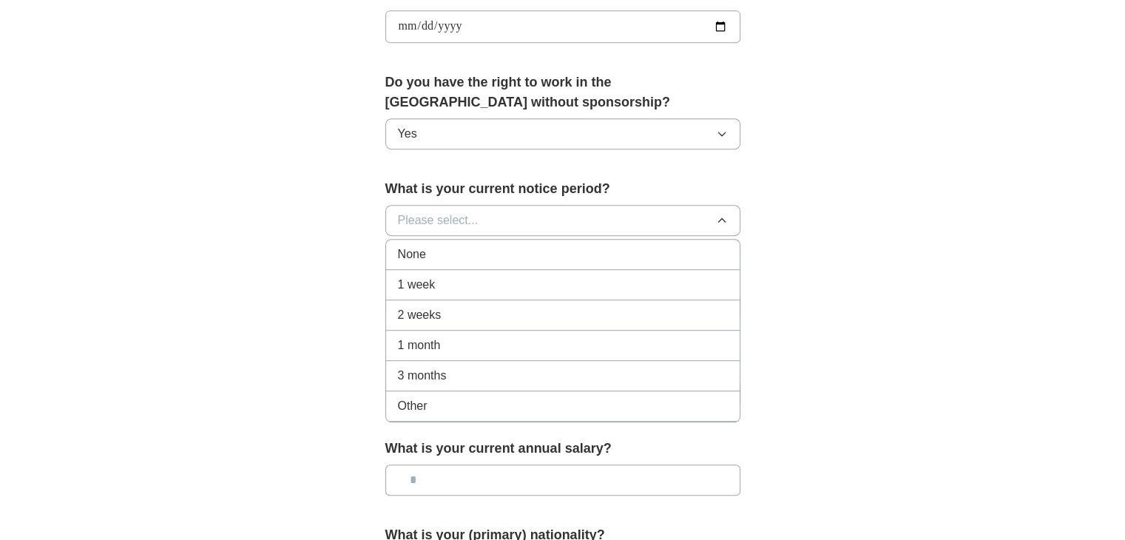
click at [453, 279] on div "1 week" at bounding box center [563, 285] width 330 height 18
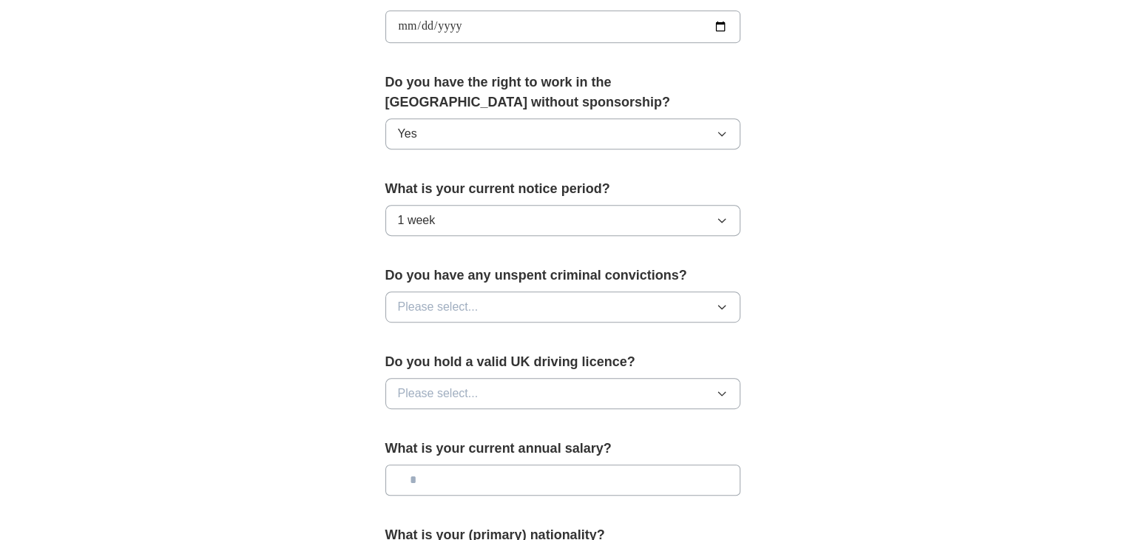
click at [481, 220] on button "1 week" at bounding box center [562, 220] width 355 height 31
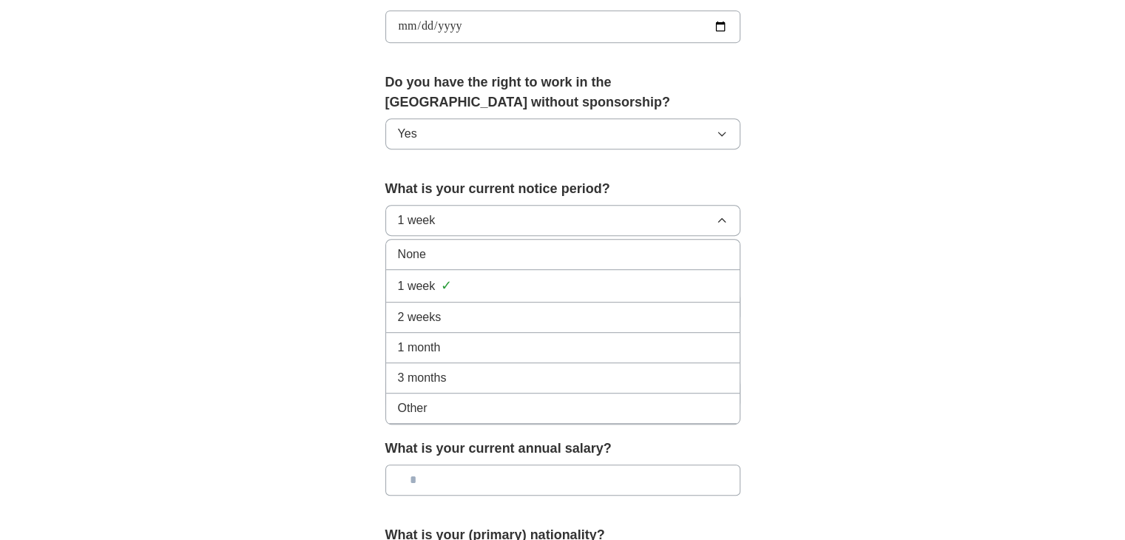
click at [482, 257] on div "None" at bounding box center [563, 255] width 330 height 18
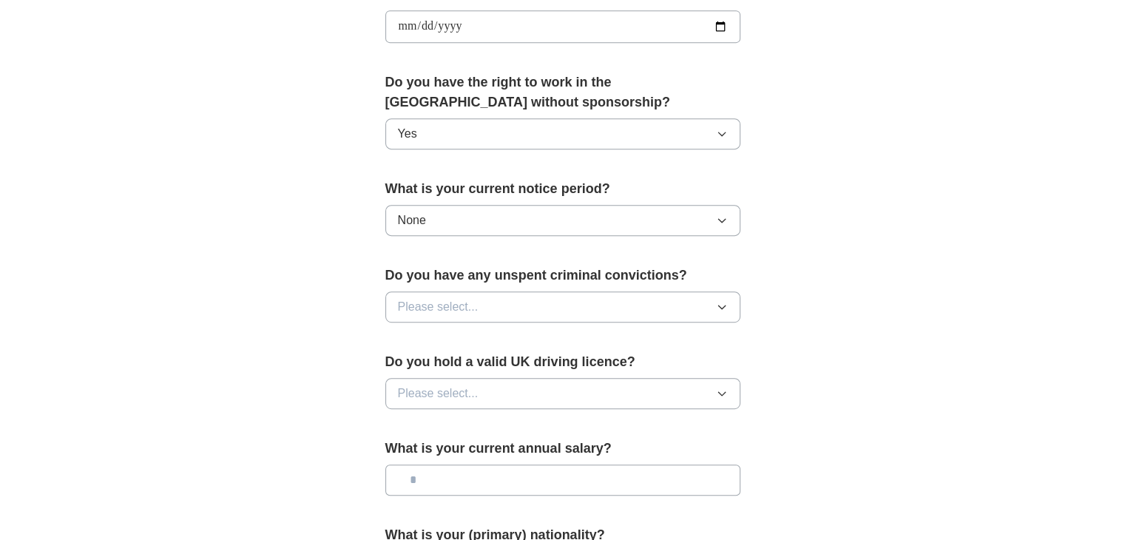
click at [498, 300] on button "Please select..." at bounding box center [562, 306] width 355 height 31
click at [490, 340] on div "Yes" at bounding box center [563, 341] width 330 height 18
click at [527, 222] on button "None" at bounding box center [562, 220] width 355 height 31
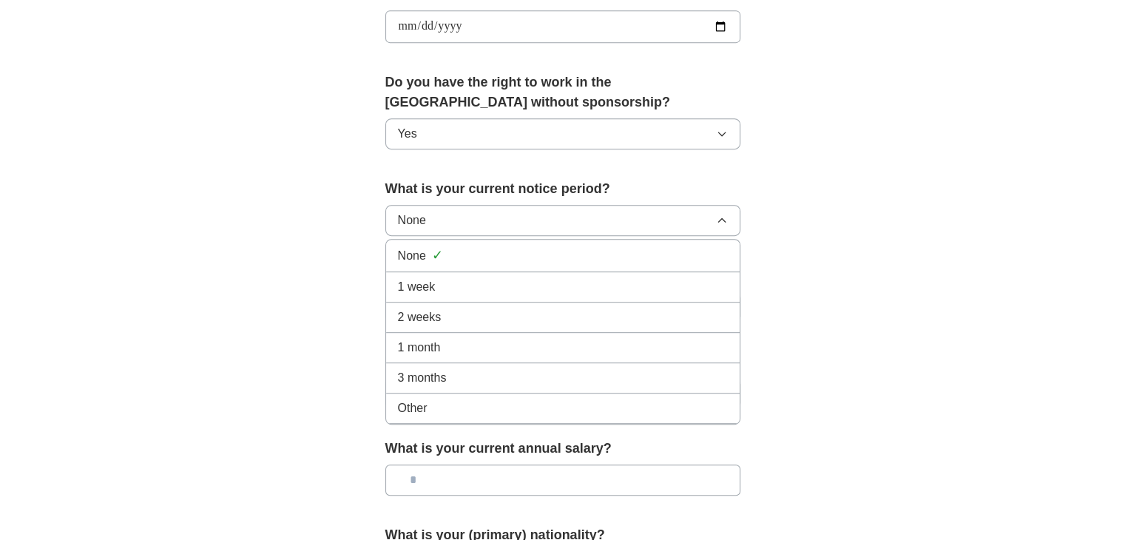
click at [496, 278] on div "1 week" at bounding box center [563, 287] width 330 height 18
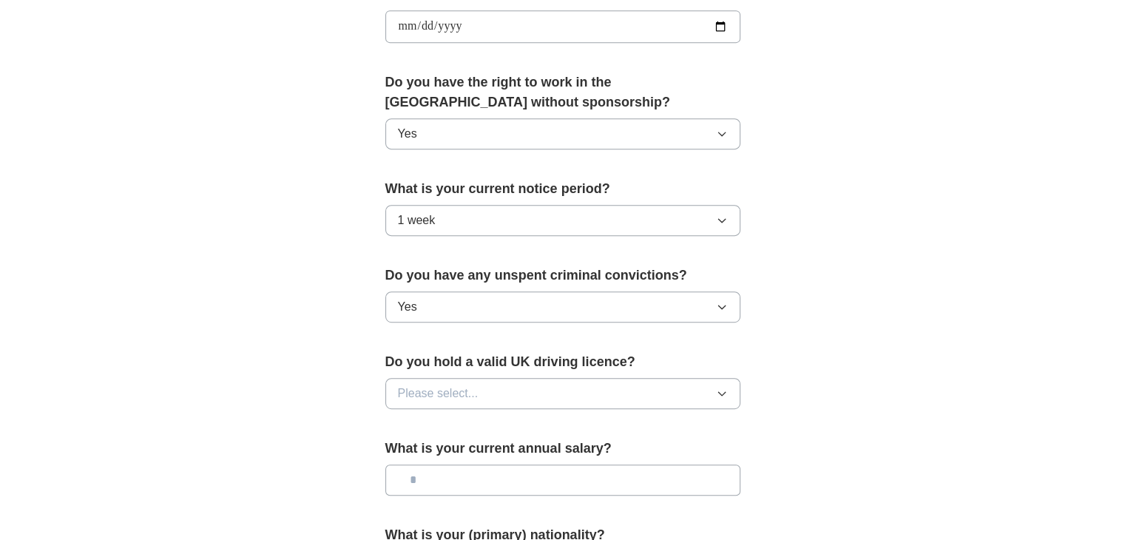
click at [504, 307] on button "Yes" at bounding box center [562, 306] width 355 height 31
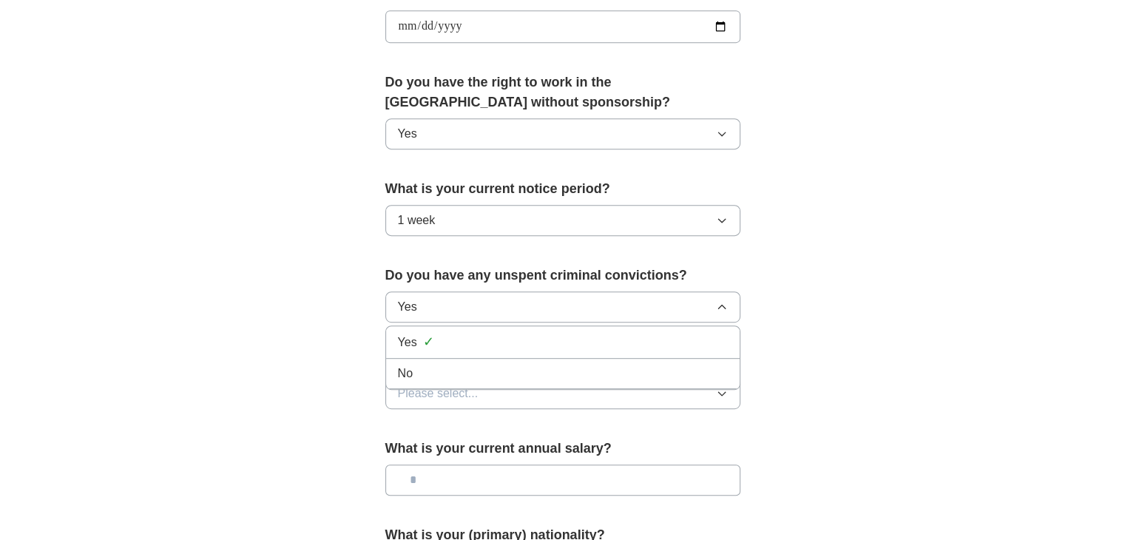
click at [473, 359] on li "No" at bounding box center [563, 374] width 354 height 30
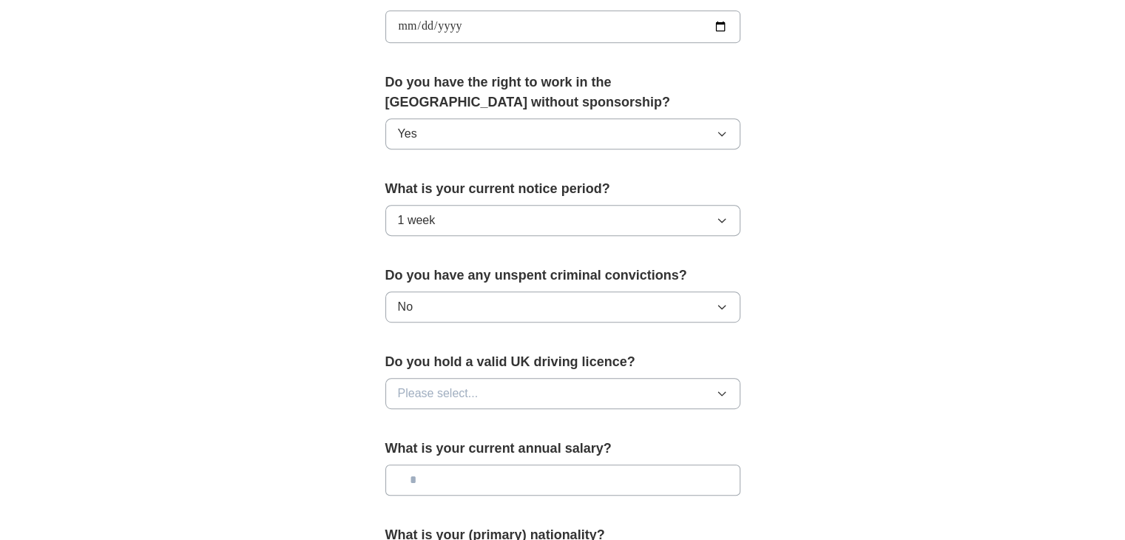
click at [506, 393] on button "Please select..." at bounding box center [562, 393] width 355 height 31
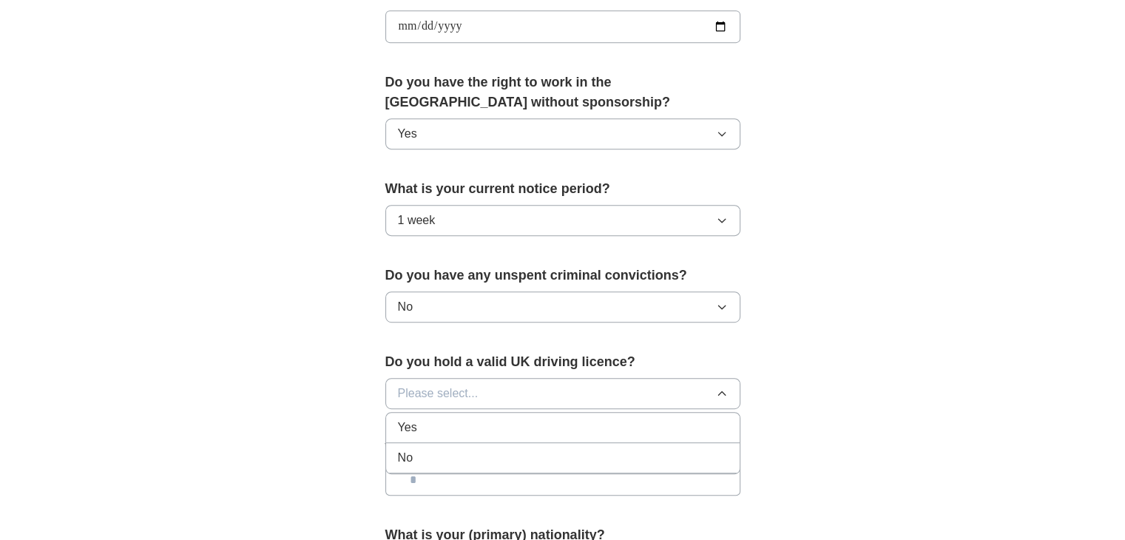
click at [477, 450] on div "No" at bounding box center [563, 458] width 330 height 18
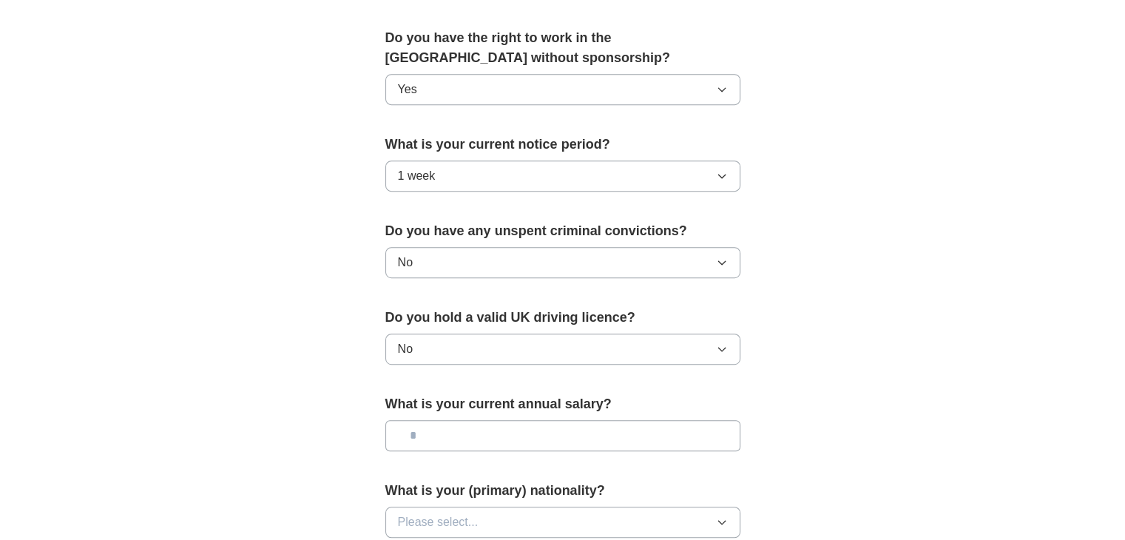
scroll to position [751, 0]
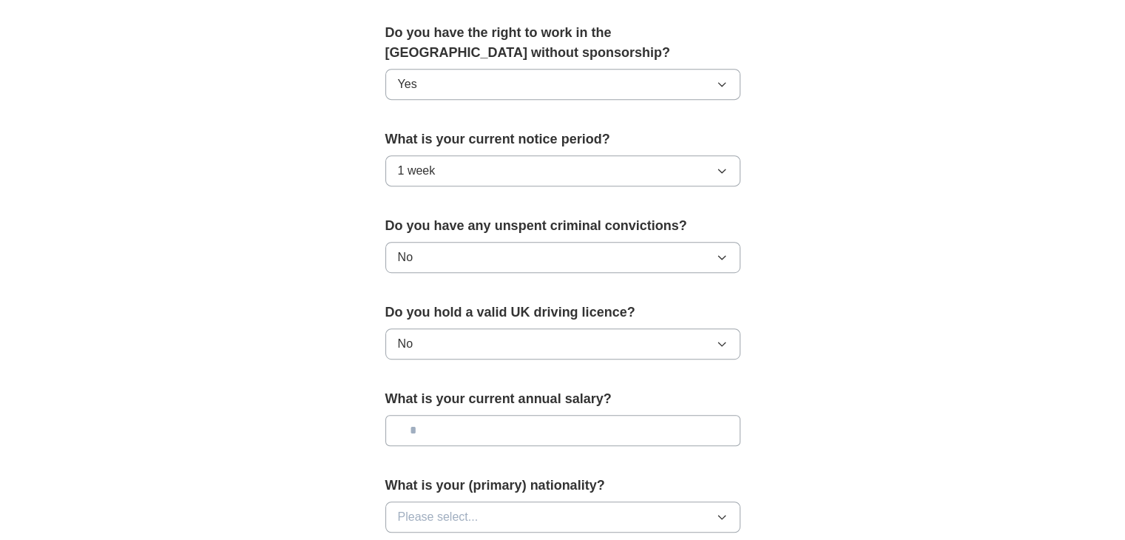
click at [500, 431] on input "text" at bounding box center [562, 430] width 355 height 31
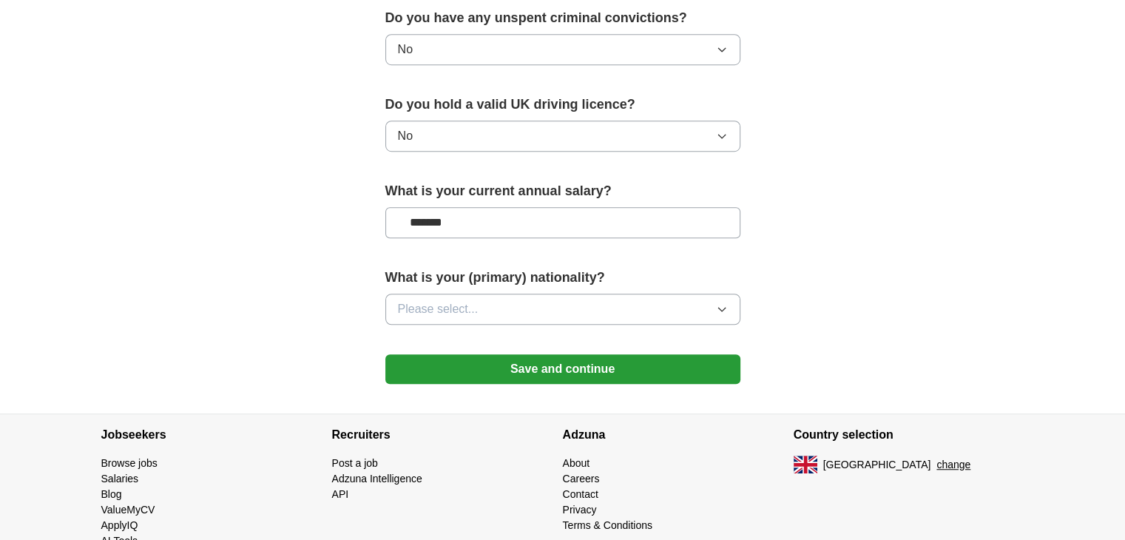
scroll to position [970, 0]
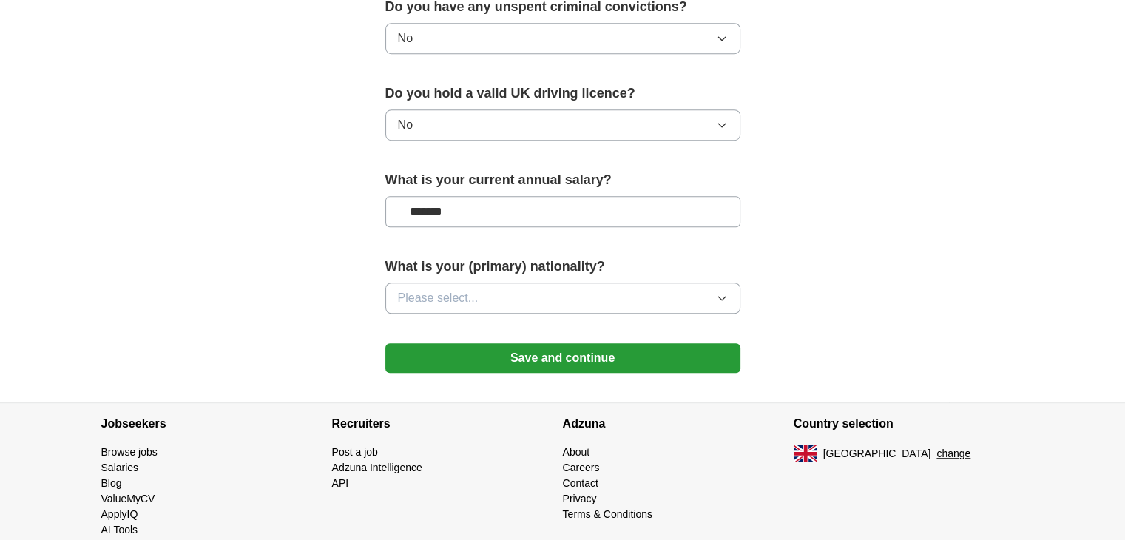
type input "*******"
click at [565, 302] on button "Please select..." at bounding box center [562, 298] width 355 height 31
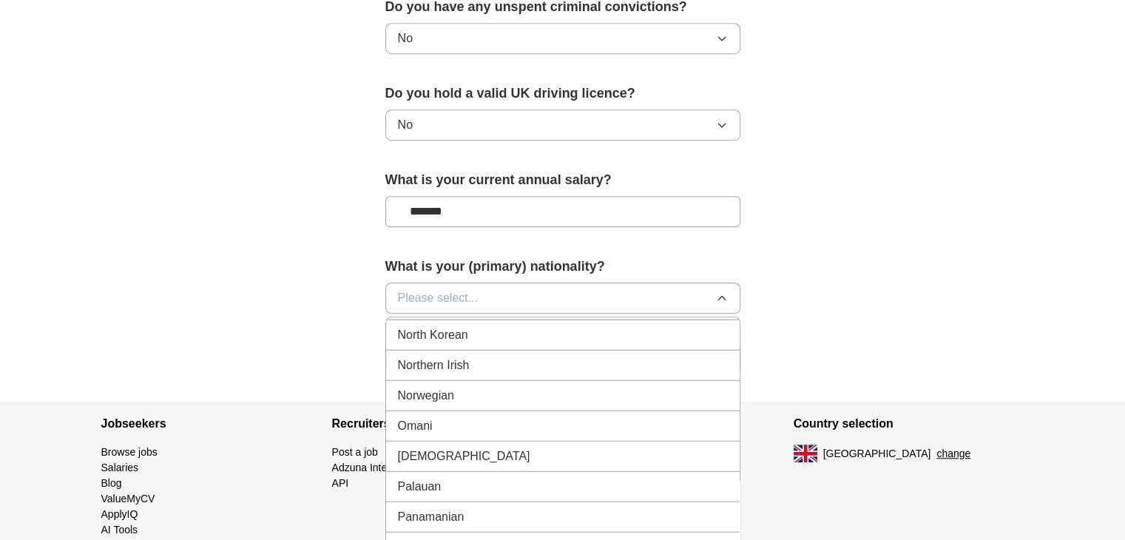
scroll to position [3981, 0]
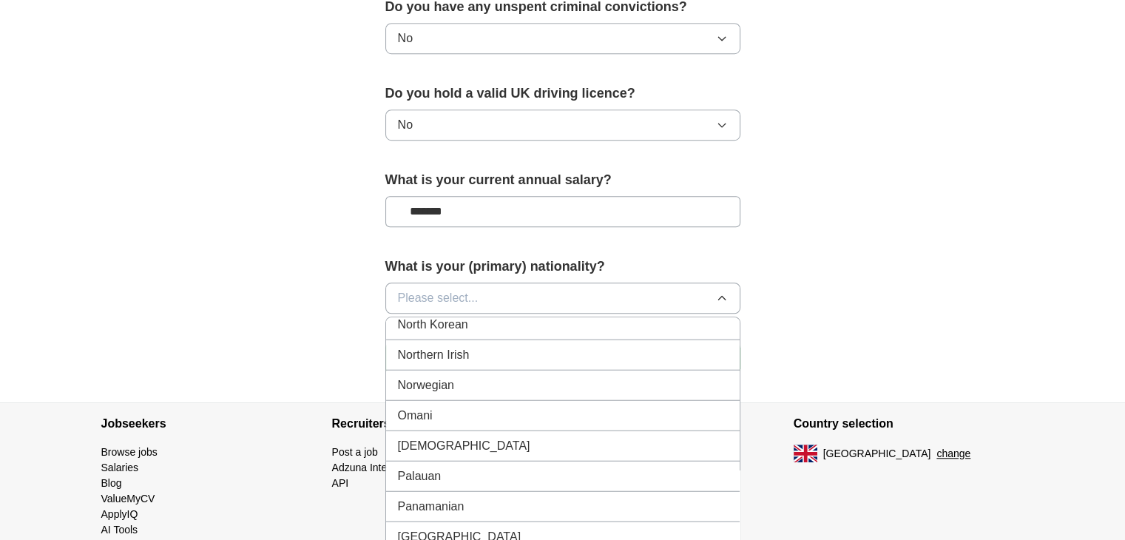
click at [456, 436] on div "[DEMOGRAPHIC_DATA]" at bounding box center [563, 445] width 330 height 18
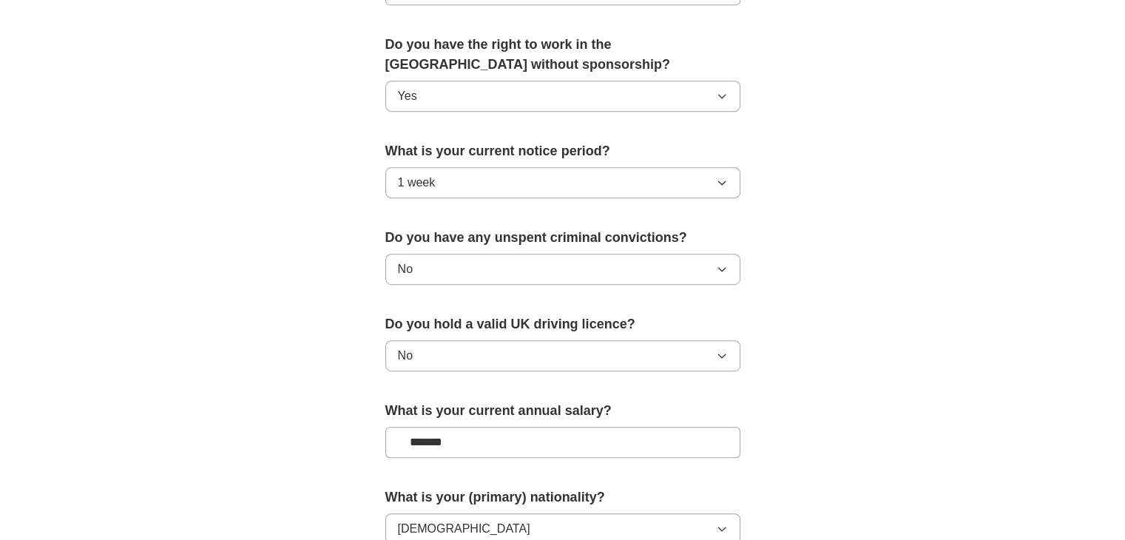
scroll to position [801, 0]
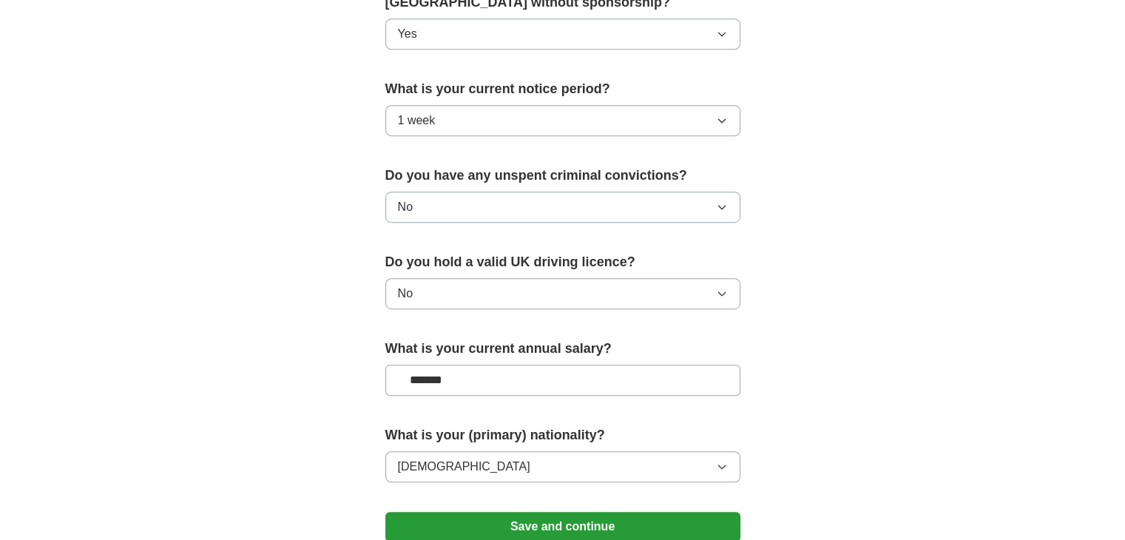
click at [538, 512] on button "Save and continue" at bounding box center [562, 527] width 355 height 30
